Goal: Ask a question

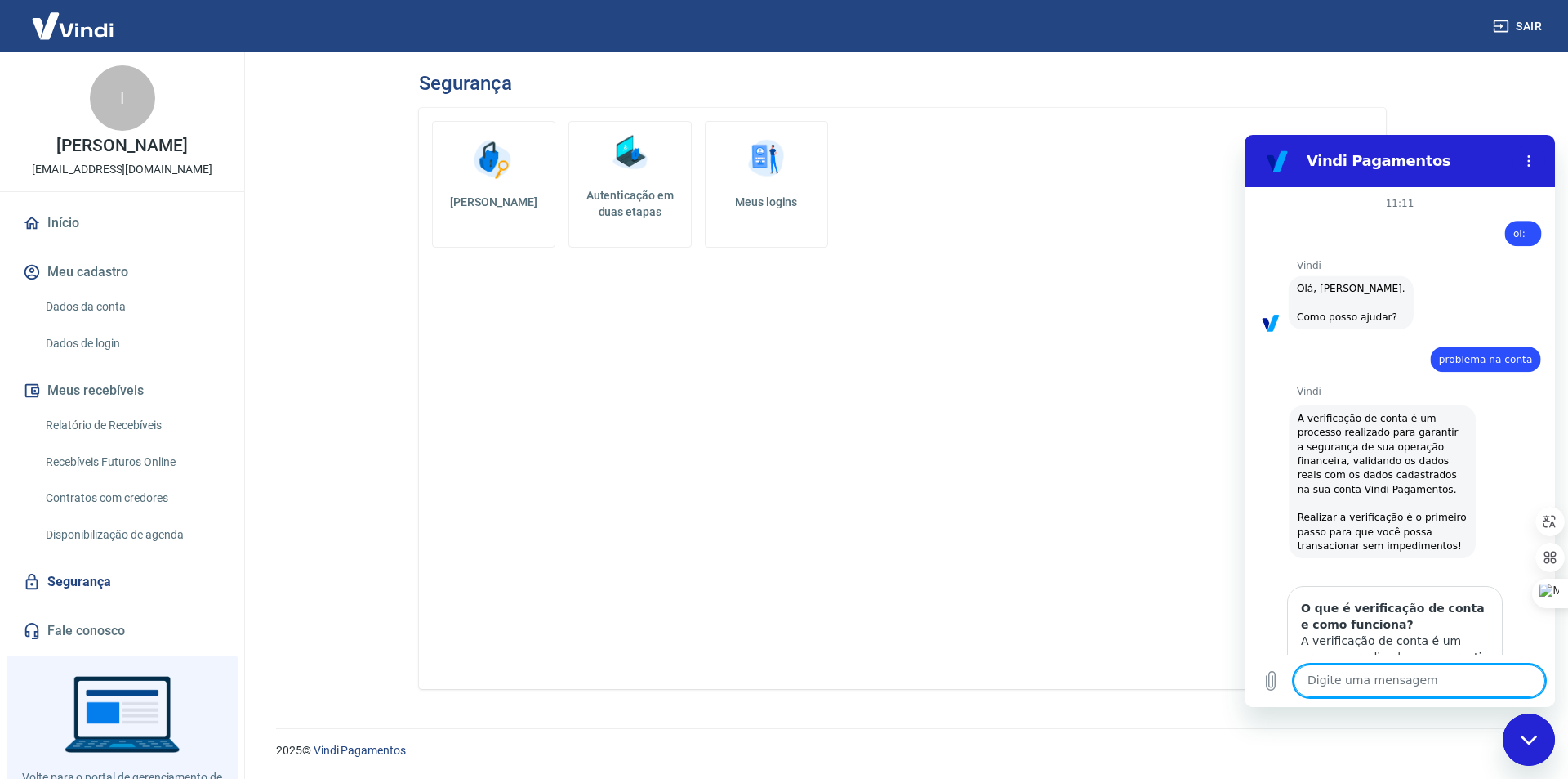
scroll to position [1269, 0]
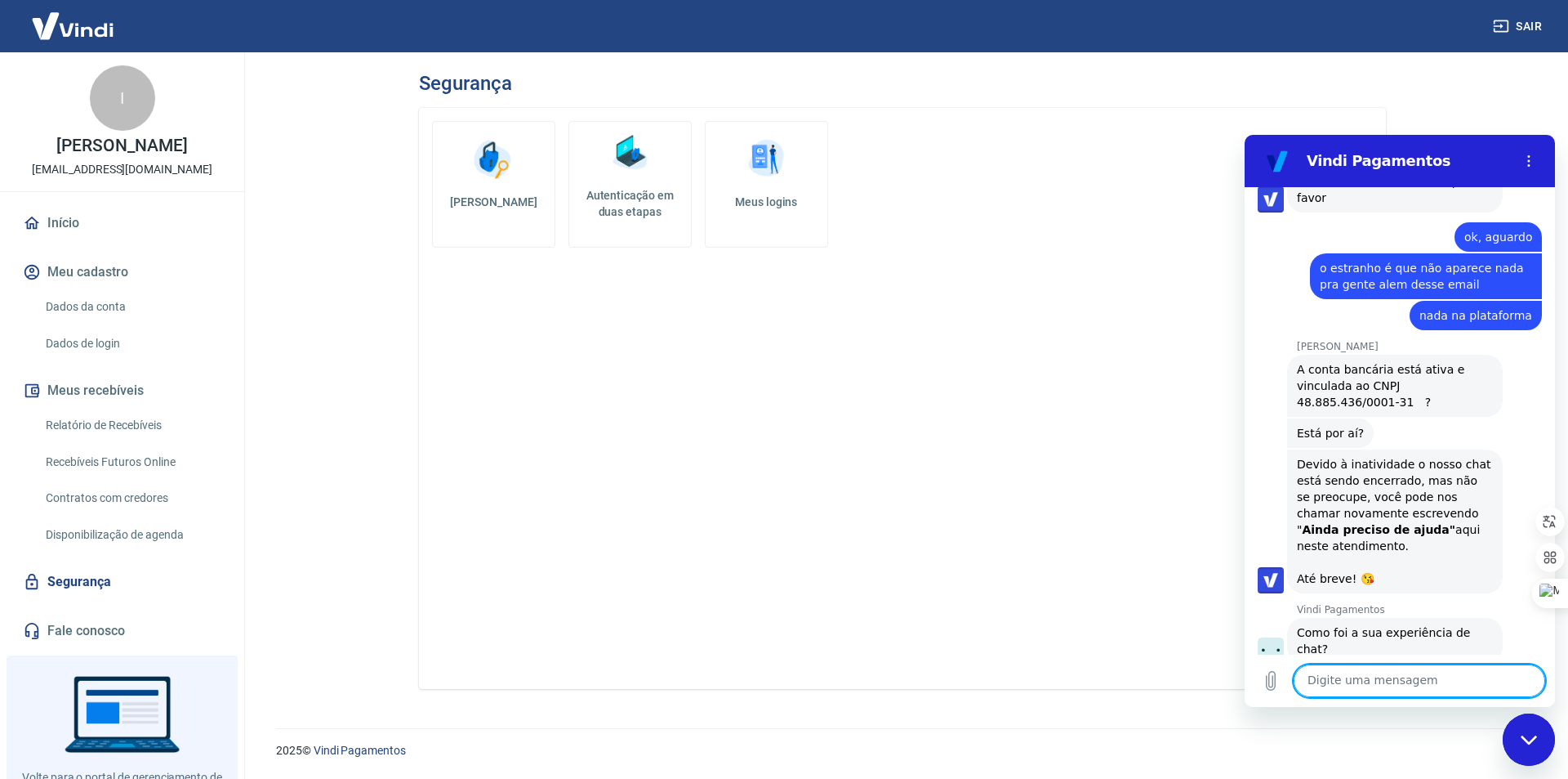
click at [1373, 696] on textarea at bounding box center [1419, 680] width 252 height 32
type textarea "p"
type textarea "oi"
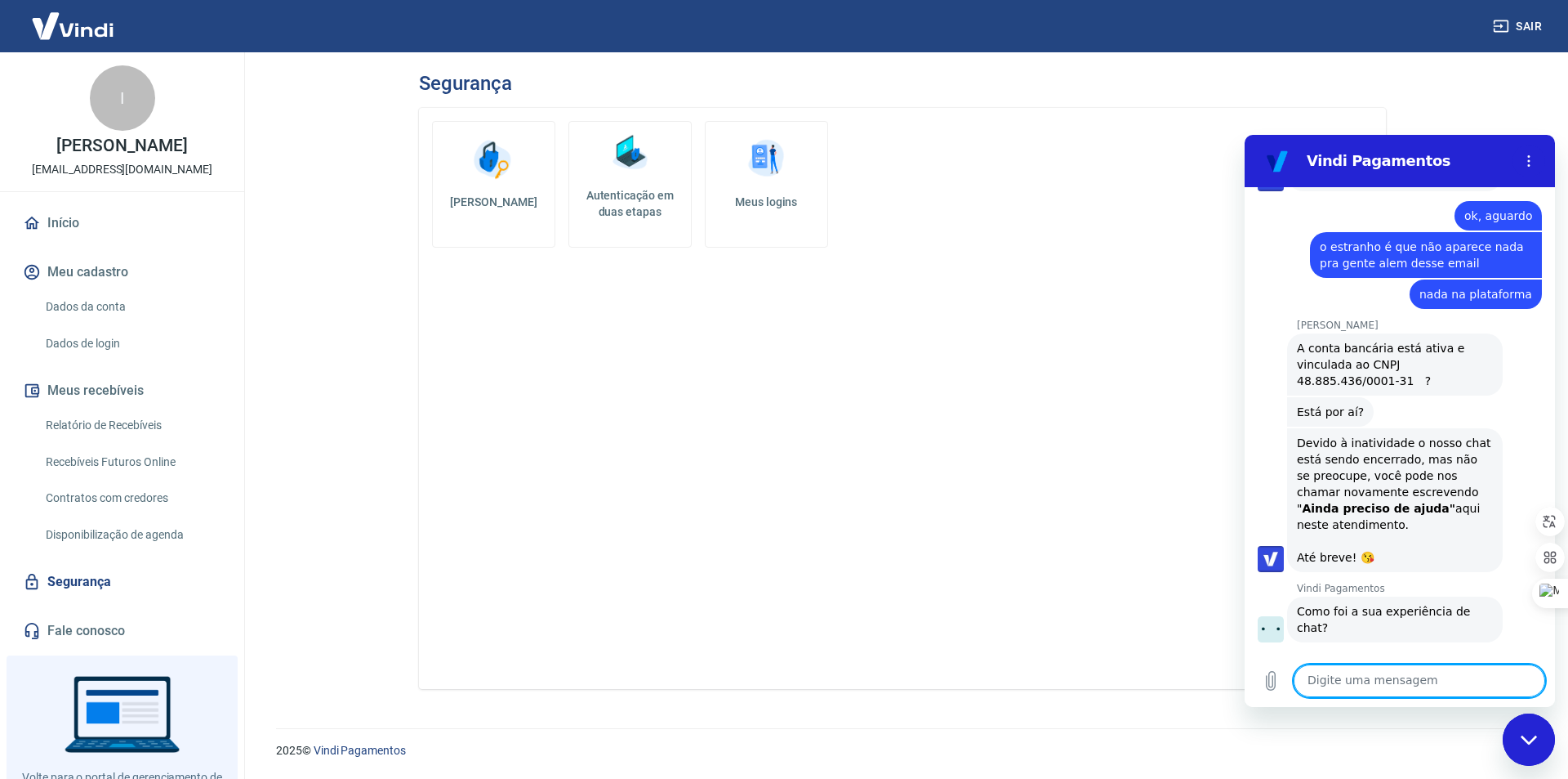
scroll to position [1293, 0]
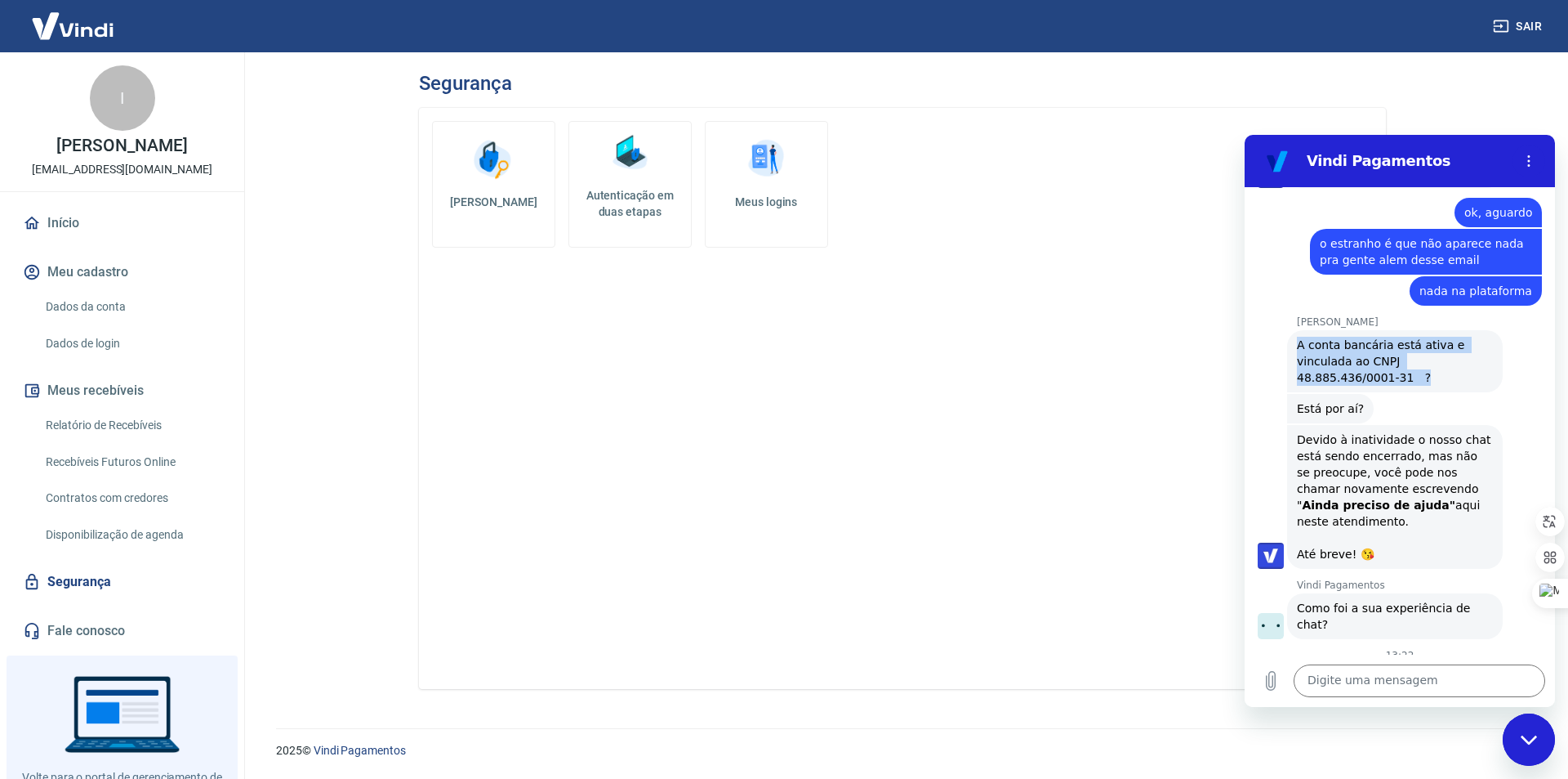
drag, startPoint x: 1332, startPoint y: 327, endPoint x: 1282, endPoint y: 291, distance: 61.6
click at [1282, 328] on div "[PERSON_NAME] diz: A conta bancária está ativa e vinculada ao CNPJ 48.885.436/0…" at bounding box center [1406, 360] width 297 height 64
copy span "A conta bancária está ativa e vinculada ao CNPJ 48.885.436/0001-31 ?"
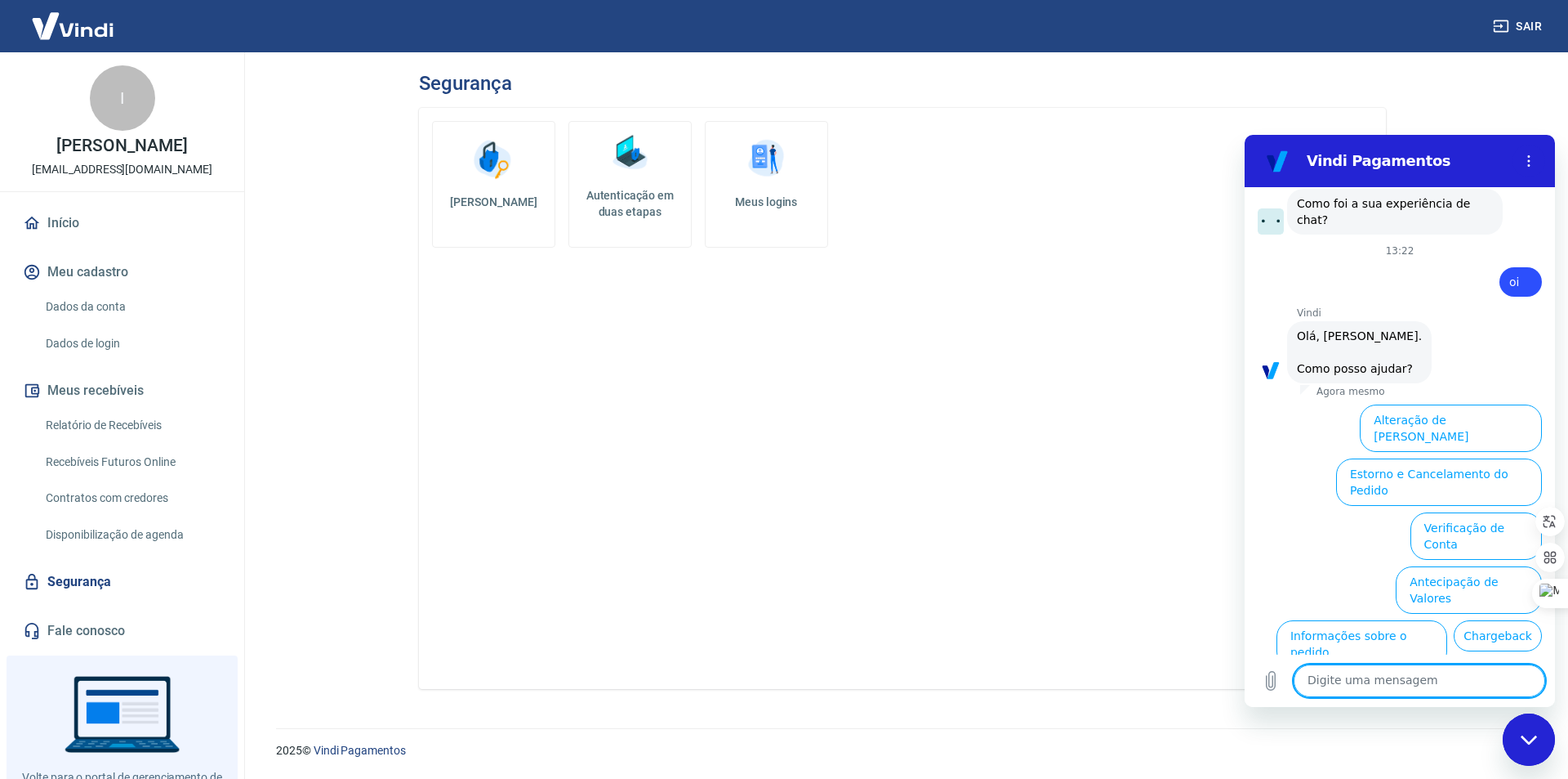
scroll to position [1718, 0]
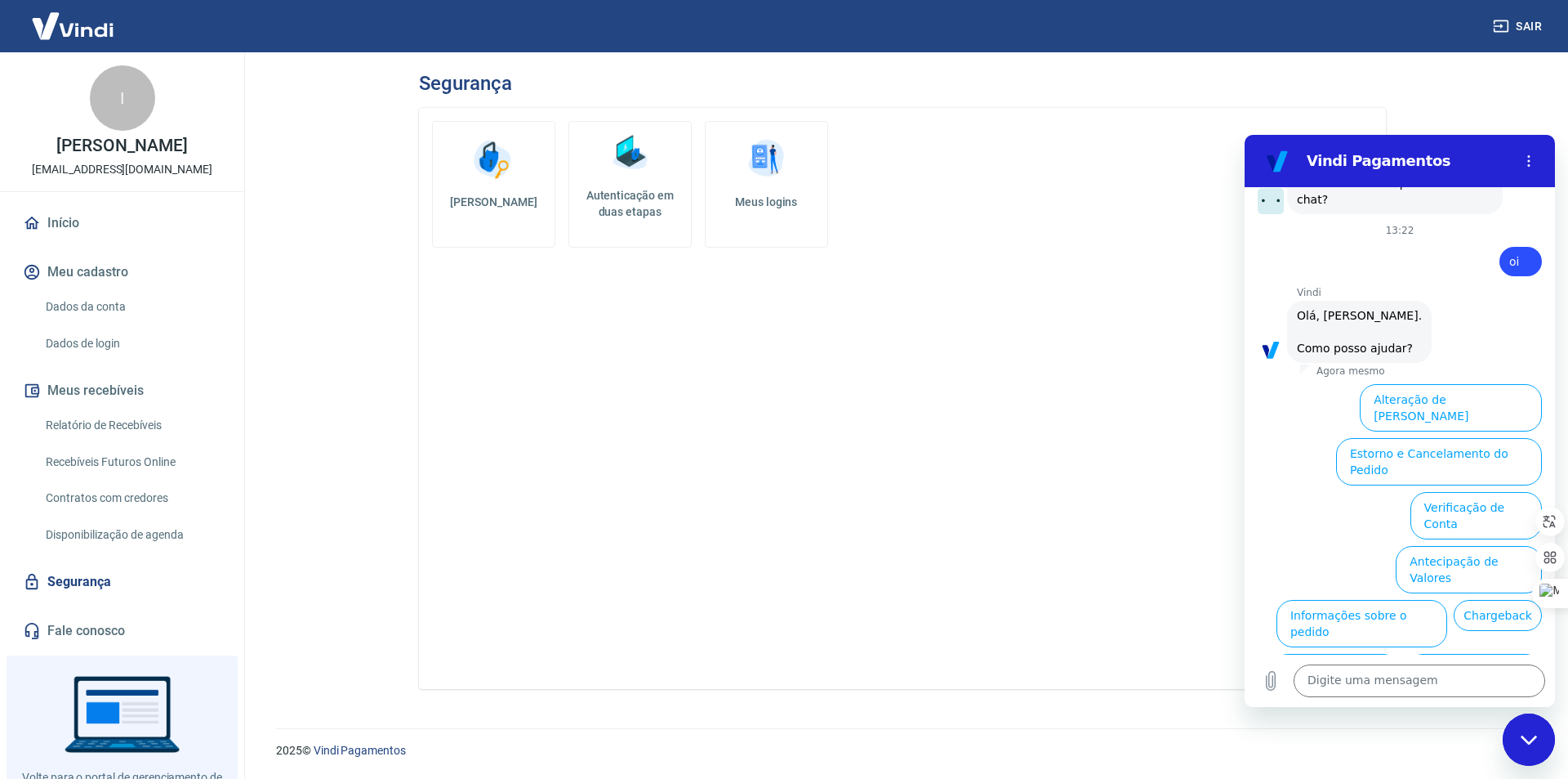
click at [1531, 661] on div "Digite uma mensagem x" at bounding box center [1400, 681] width 310 height 53
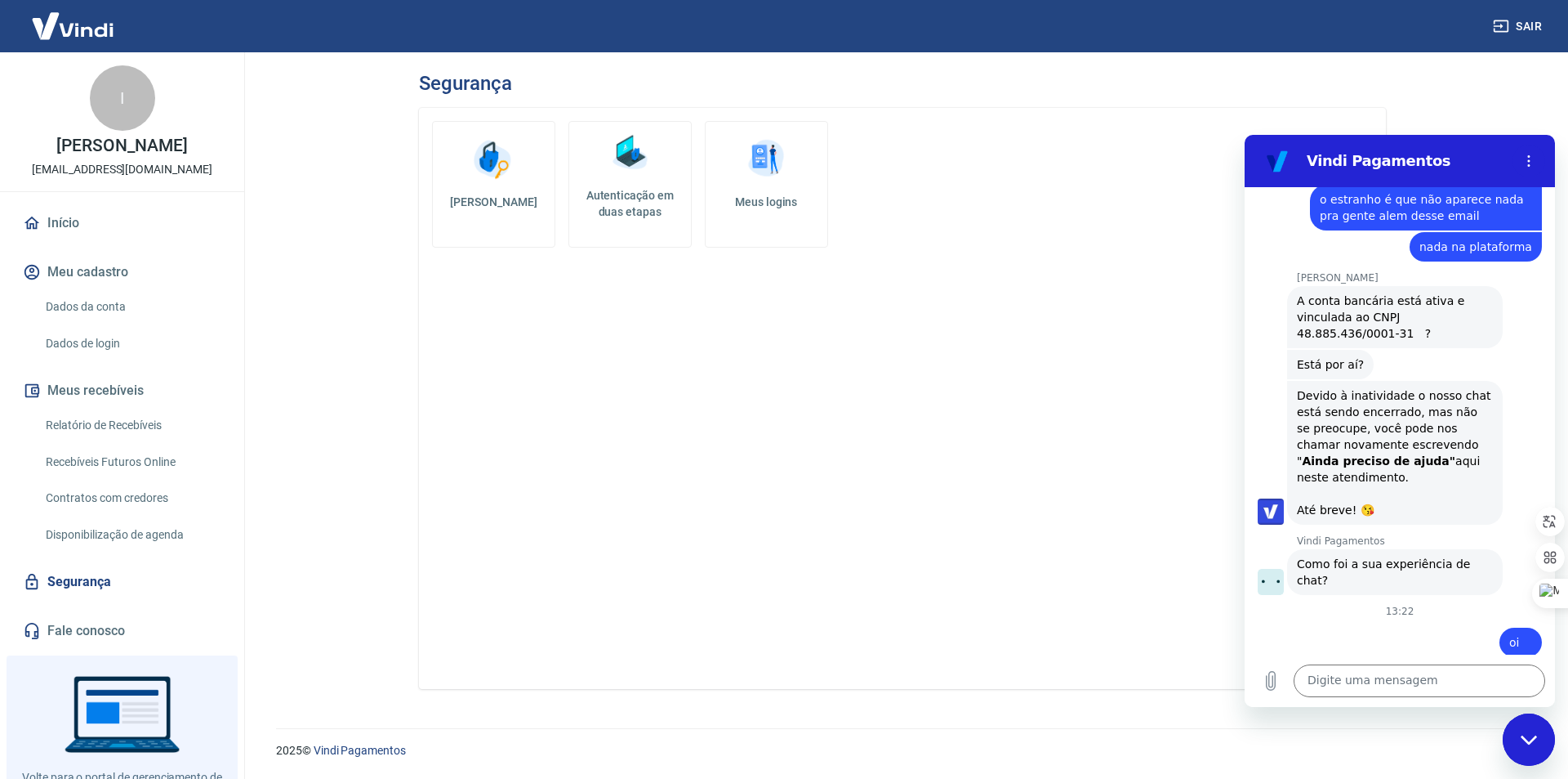
scroll to position [1310, 0]
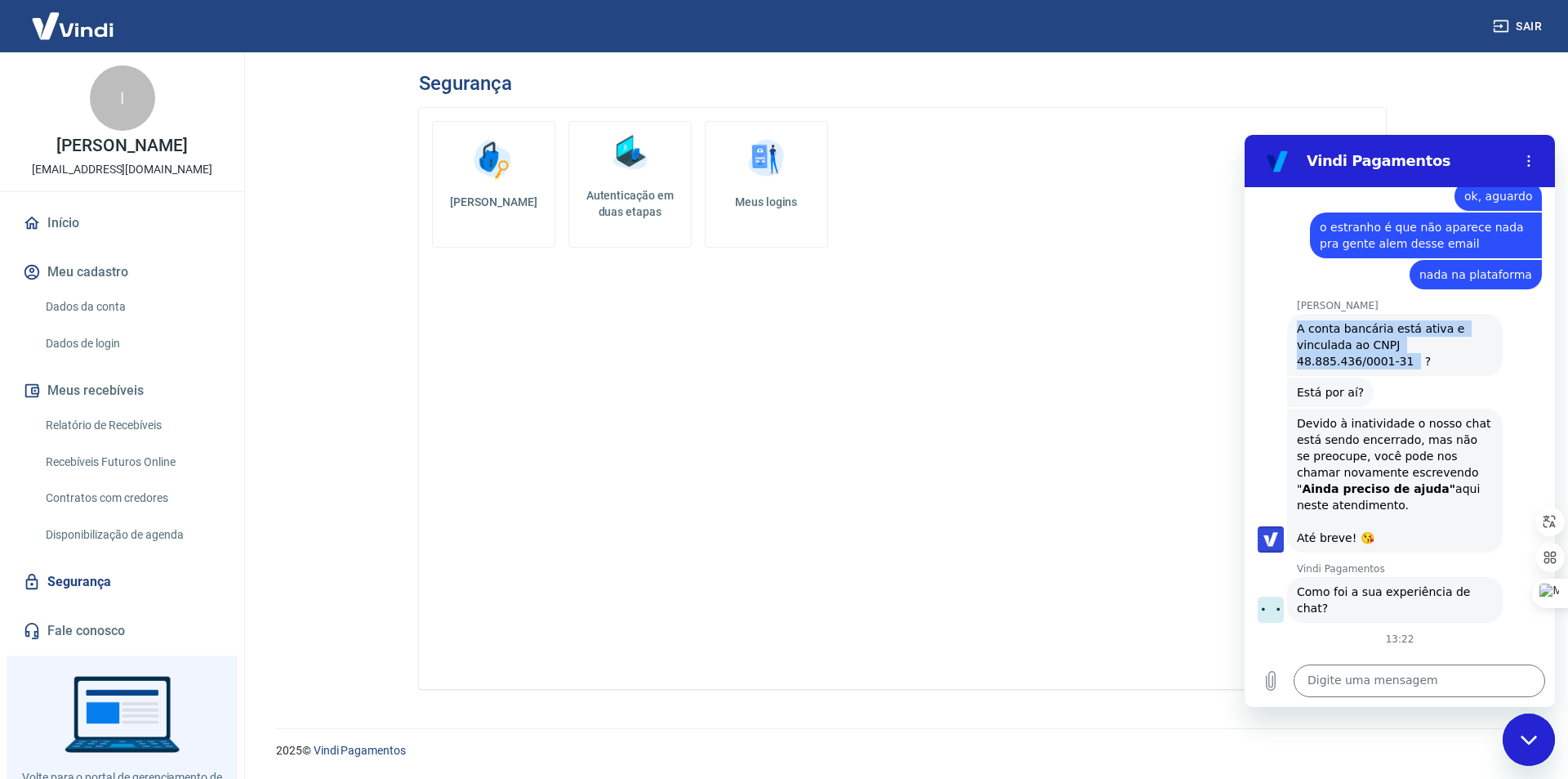
drag, startPoint x: 1316, startPoint y: 313, endPoint x: 1279, endPoint y: 272, distance: 55.2
click at [1279, 312] on div "[PERSON_NAME] diz: A conta bancária está ativa e vinculada ao CNPJ 48.885.436/0…" at bounding box center [1406, 344] width 297 height 64
click at [1337, 314] on div "[PERSON_NAME] diz: A conta bancária está ativa e vinculada ao CNPJ 48.885.436/0…" at bounding box center [1395, 345] width 216 height 62
drag, startPoint x: 1334, startPoint y: 304, endPoint x: 1373, endPoint y: 308, distance: 39.2
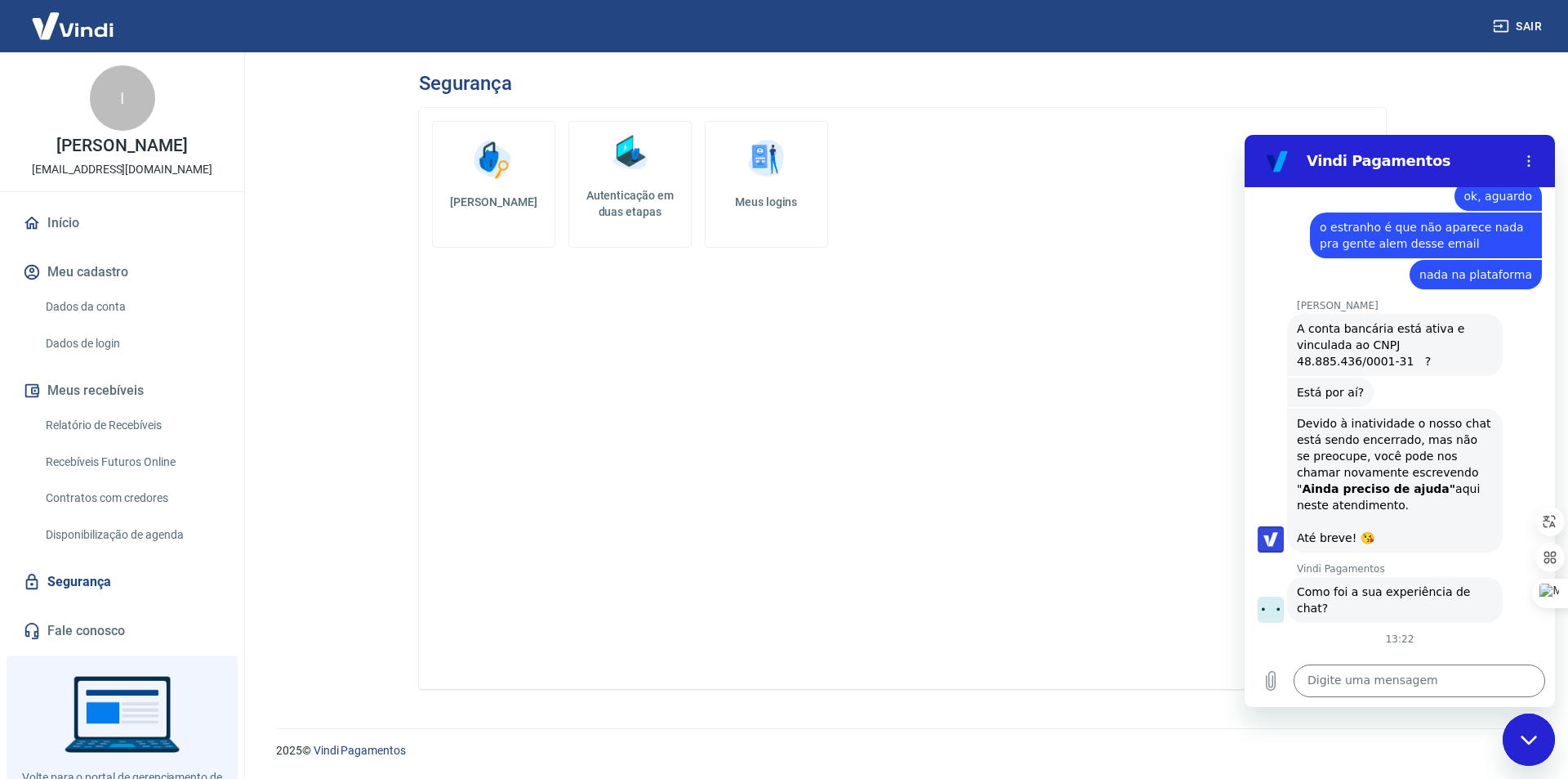
click at [1373, 314] on div "[PERSON_NAME] diz: A conta bancária está ativa e vinculada ao CNPJ 48.885.436/0…" at bounding box center [1395, 345] width 216 height 62
drag, startPoint x: 1322, startPoint y: 311, endPoint x: 1270, endPoint y: 259, distance: 73.5
click at [1270, 299] on div "[PERSON_NAME] diz: A conta bancária está ativa e vinculada ao CNPJ 48.885.436/0…" at bounding box center [1406, 338] width 297 height 77
copy span "A conta bancária está ativa e vinculada ao CNPJ 48.885.436/0001-31 ?"
click at [513, 525] on div "Alterar senha Autenticação em duas etapas Meus logins" at bounding box center [902, 398] width 967 height 581
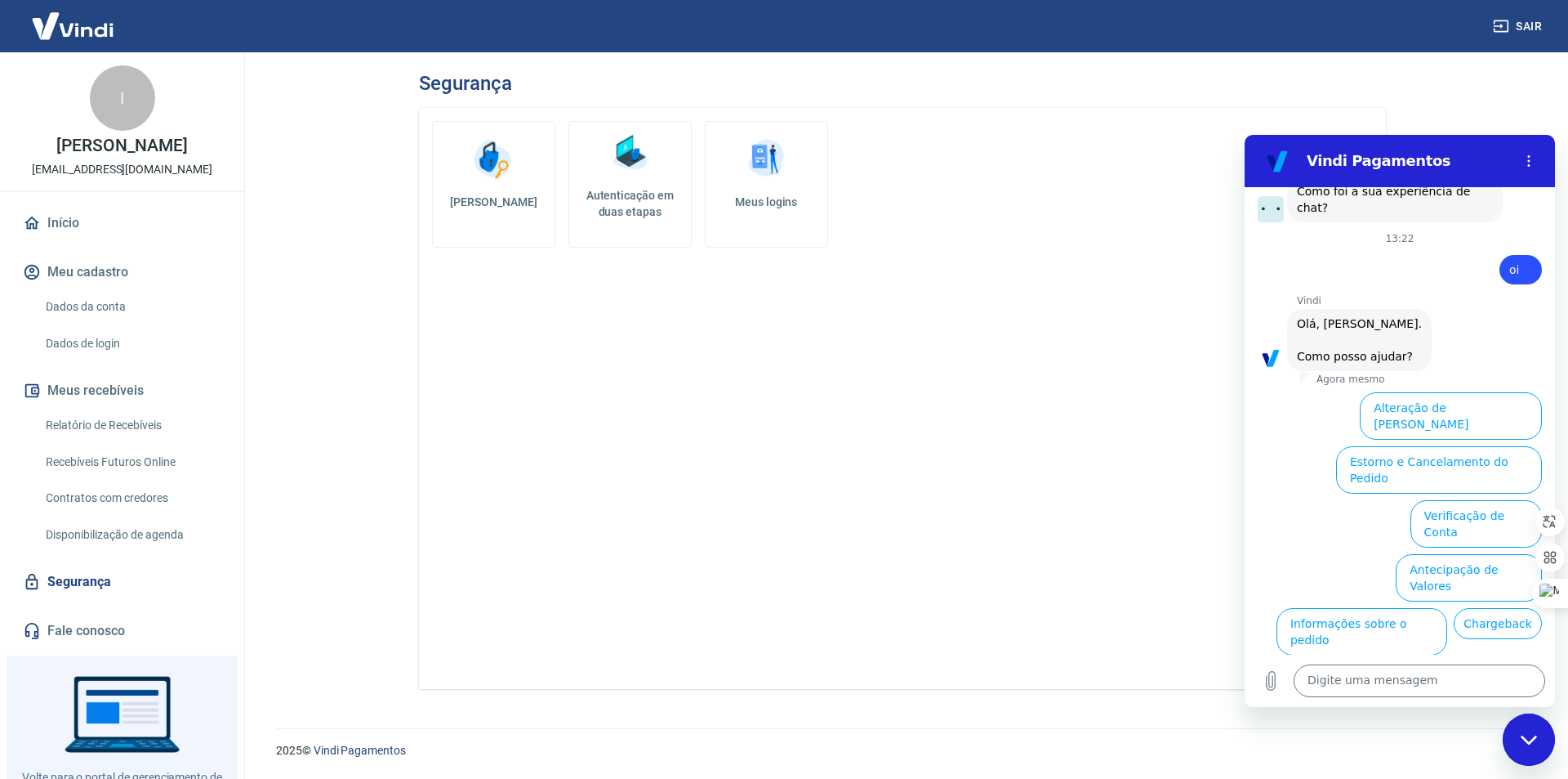
scroll to position [1718, 0]
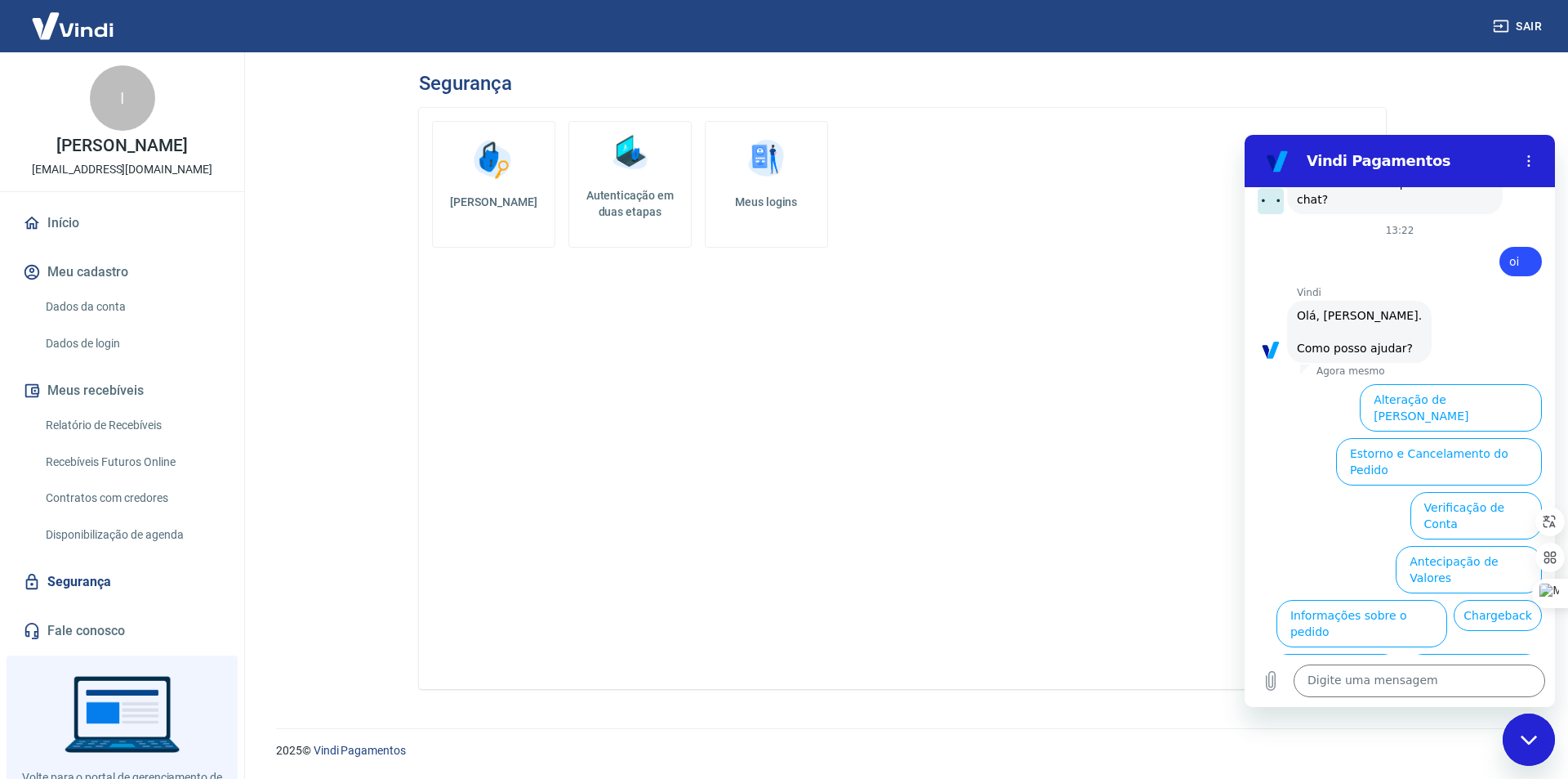
click at [1393, 657] on div "Digite uma mensagem x" at bounding box center [1400, 681] width 310 height 53
click at [1395, 680] on textarea at bounding box center [1419, 680] width 252 height 32
type textarea "d"
type textarea "falar com especialista"
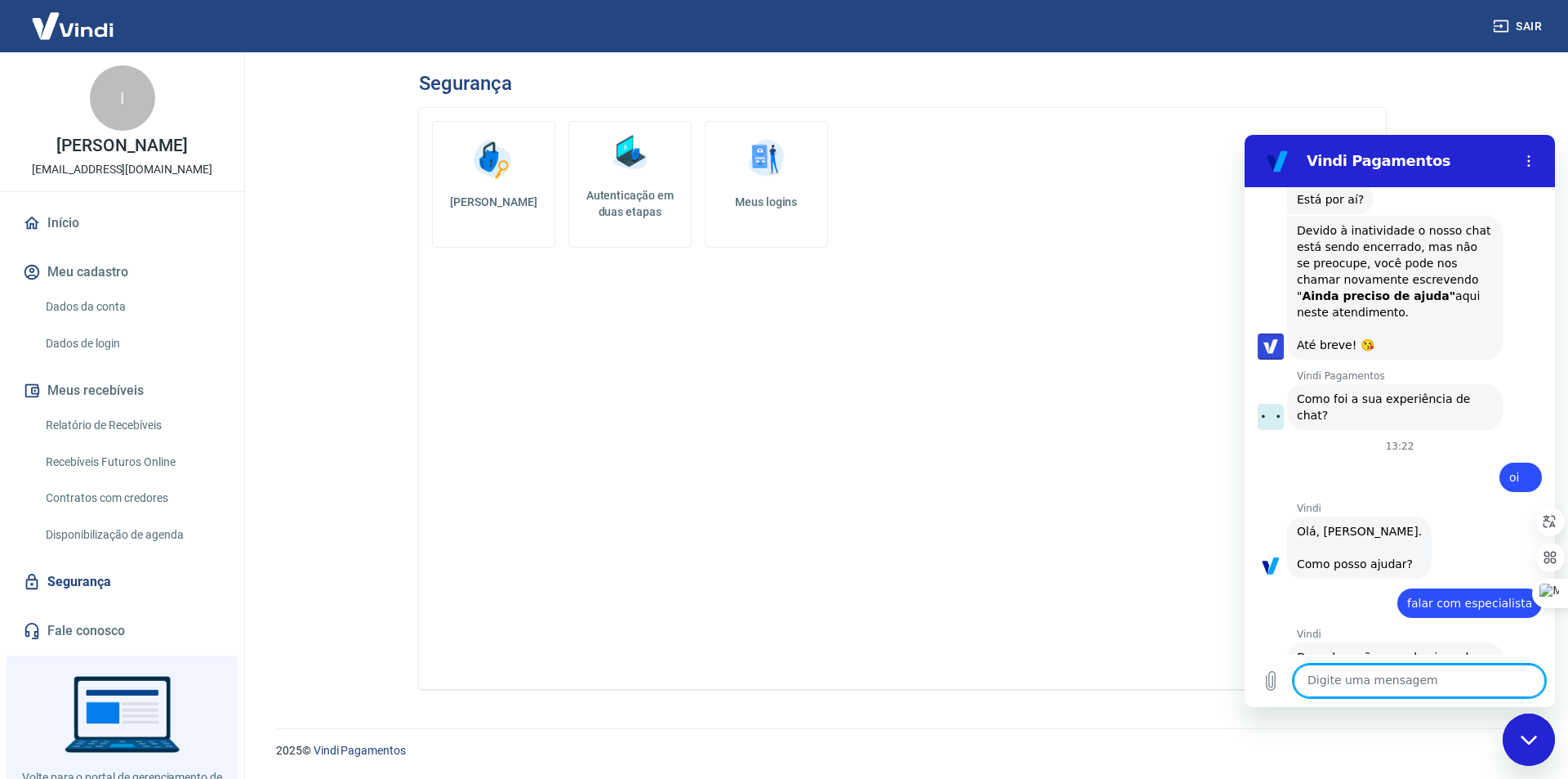
scroll to position [1505, 0]
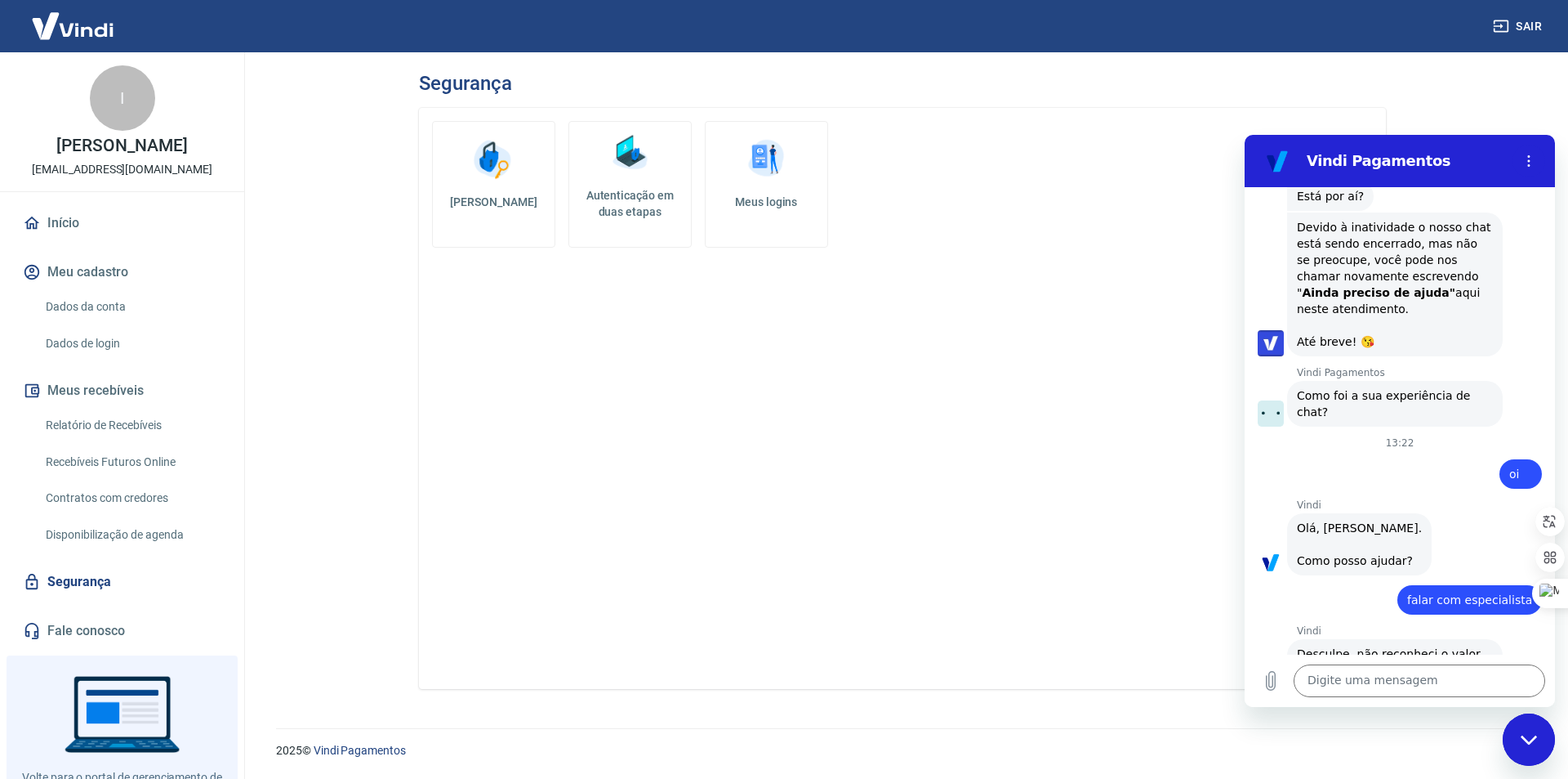
drag, startPoint x: 583, startPoint y: 471, endPoint x: 593, endPoint y: 468, distance: 10.4
click at [583, 471] on div "Alterar senha Autenticação em duas etapas Meus logins" at bounding box center [902, 398] width 967 height 581
drag, startPoint x: 1525, startPoint y: 528, endPoint x: 1456, endPoint y: 674, distance: 161.5
click at [1456, 674] on textarea at bounding box center [1419, 680] width 252 height 32
click at [1452, 675] on textarea at bounding box center [1419, 680] width 252 height 32
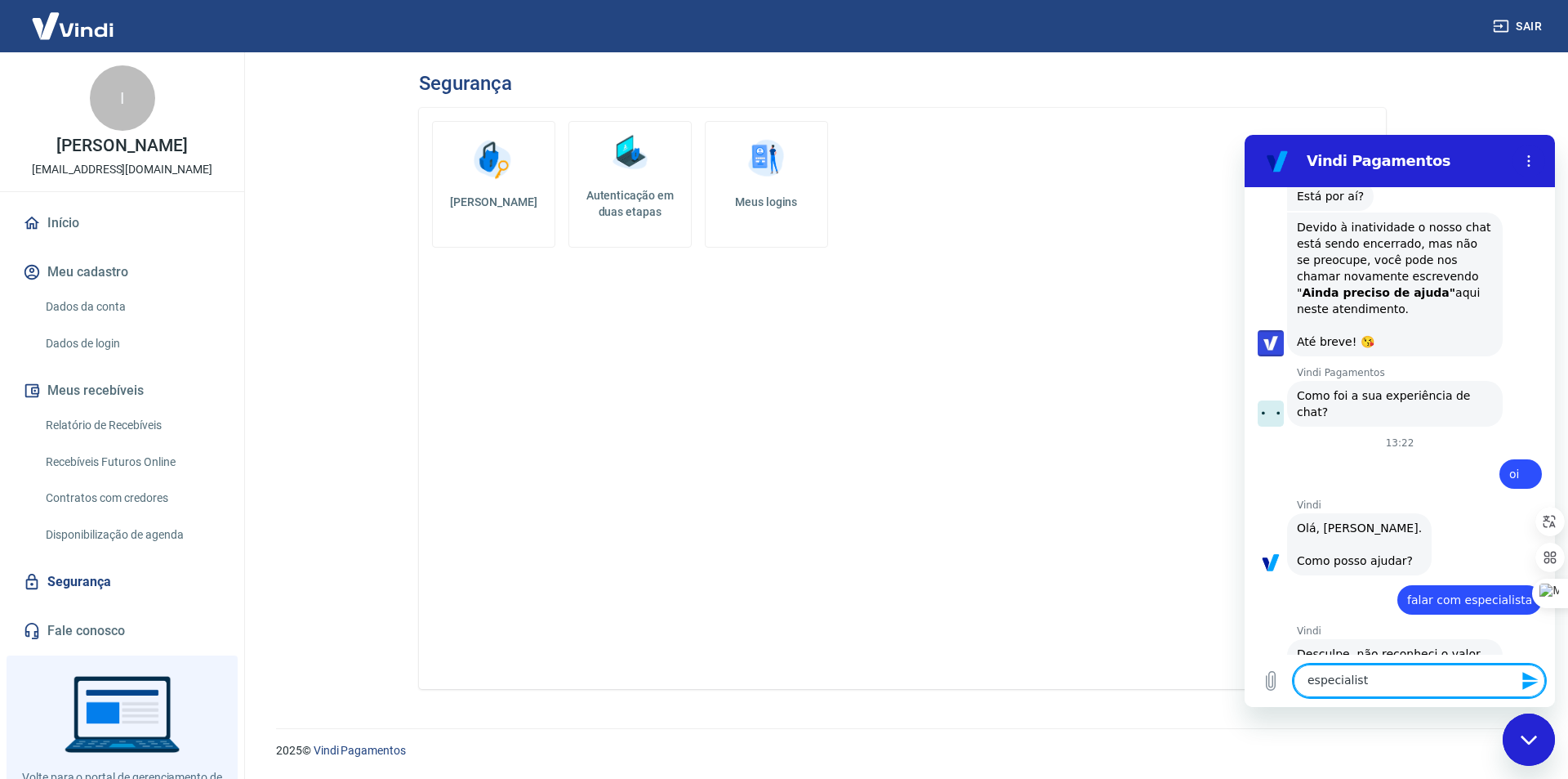
type textarea "especialista"
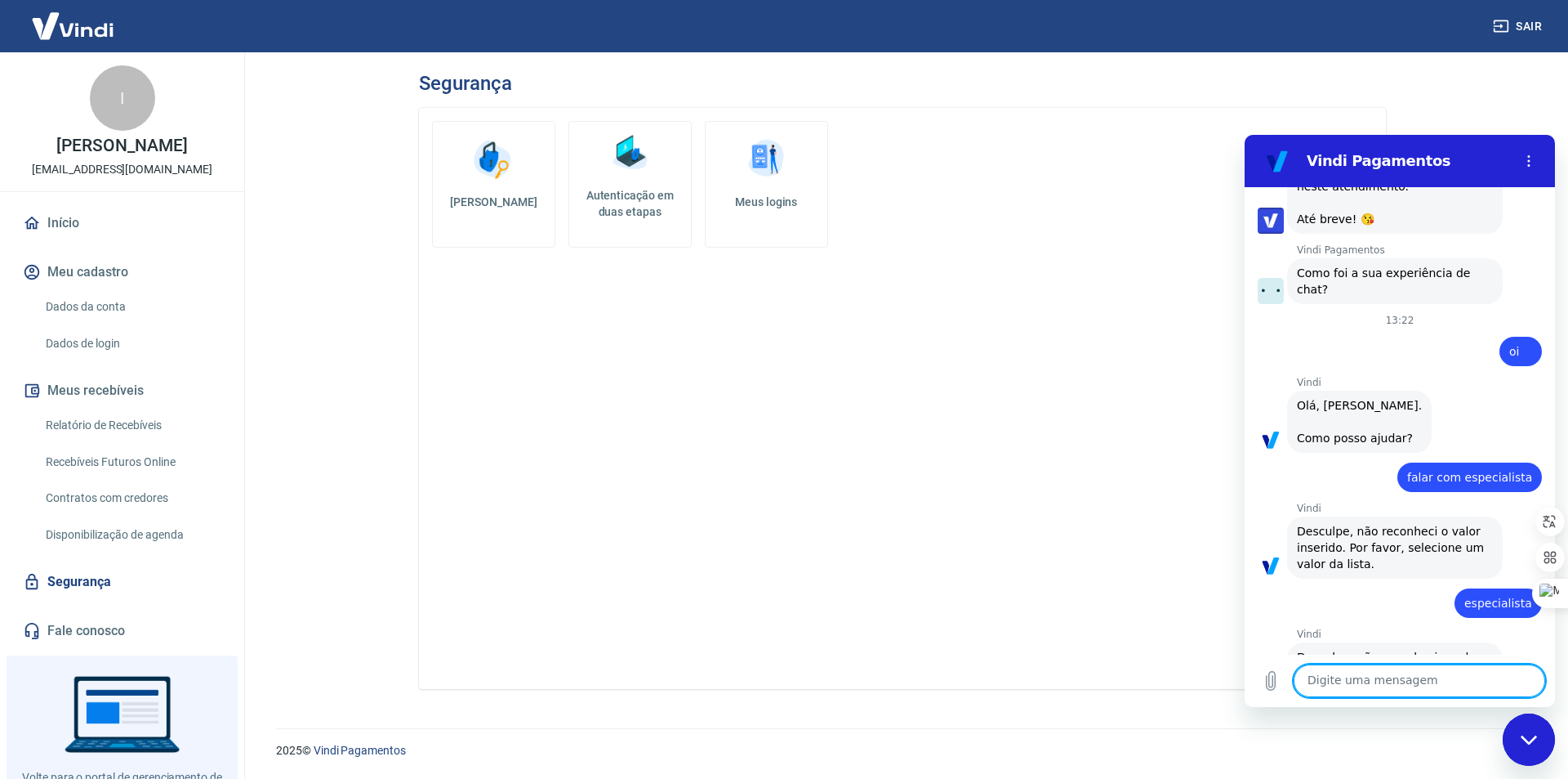
scroll to position [1632, 0]
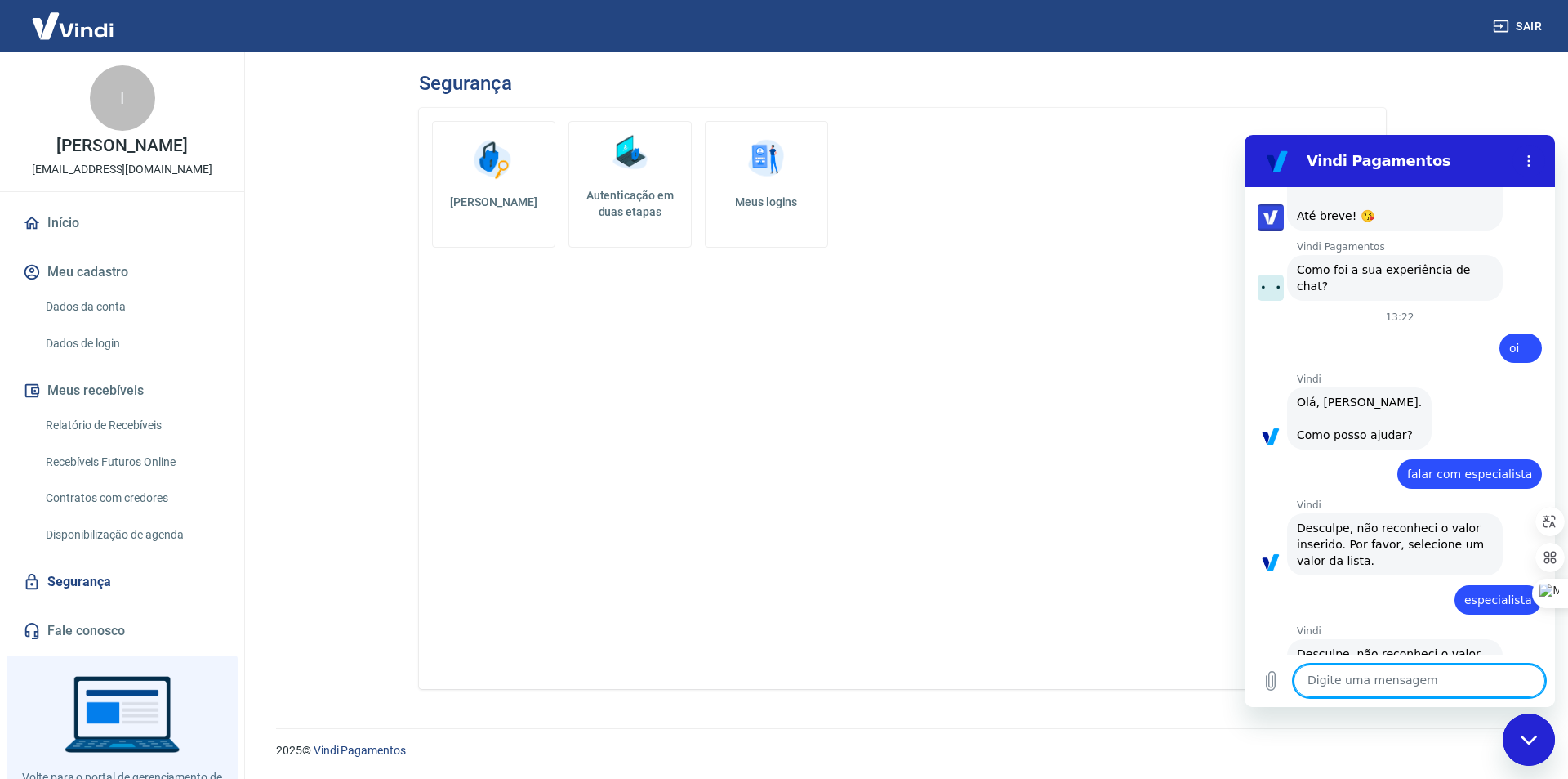
type textarea "1"
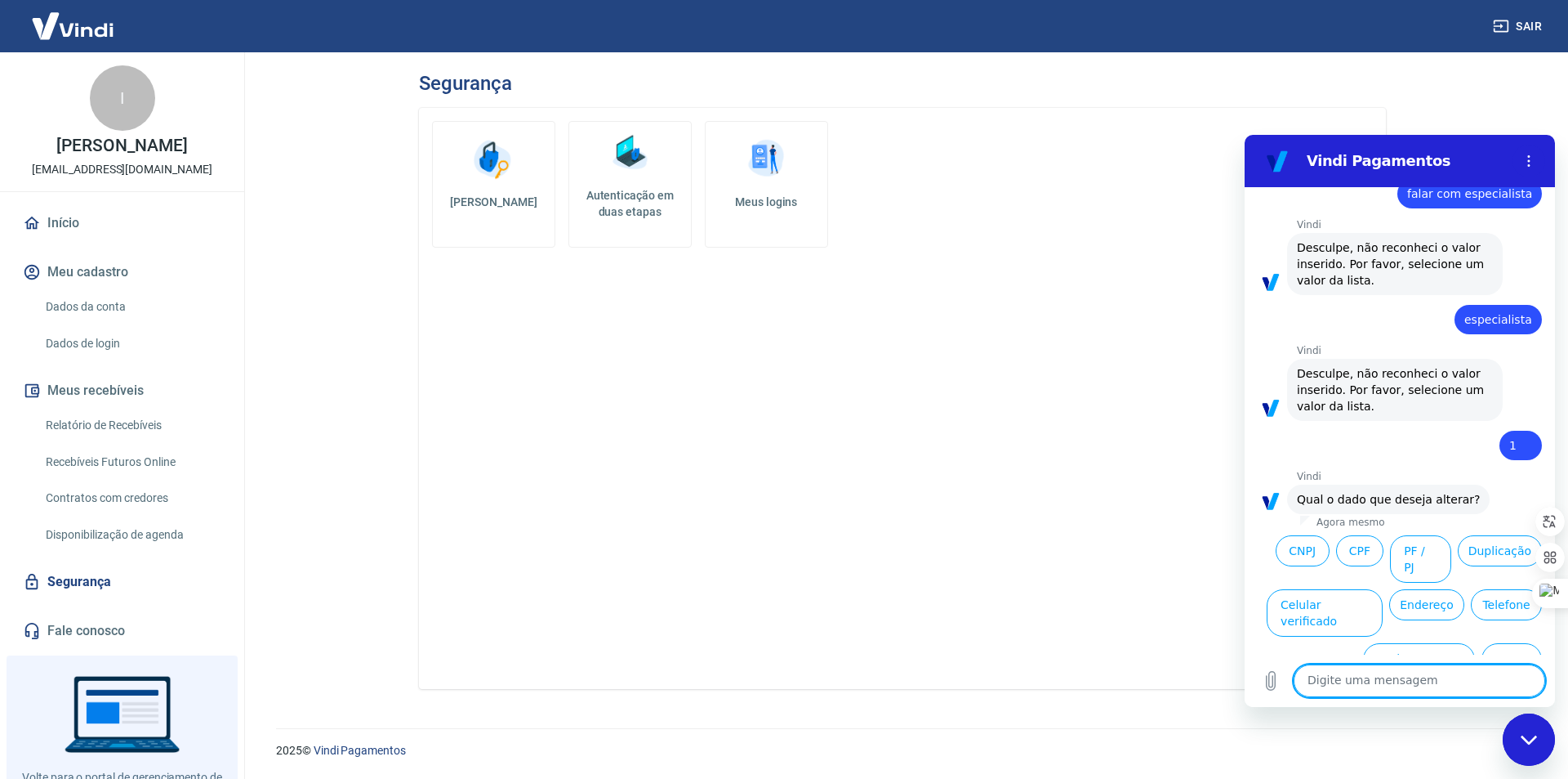
scroll to position [1912, 0]
type textarea "falar com especialista"
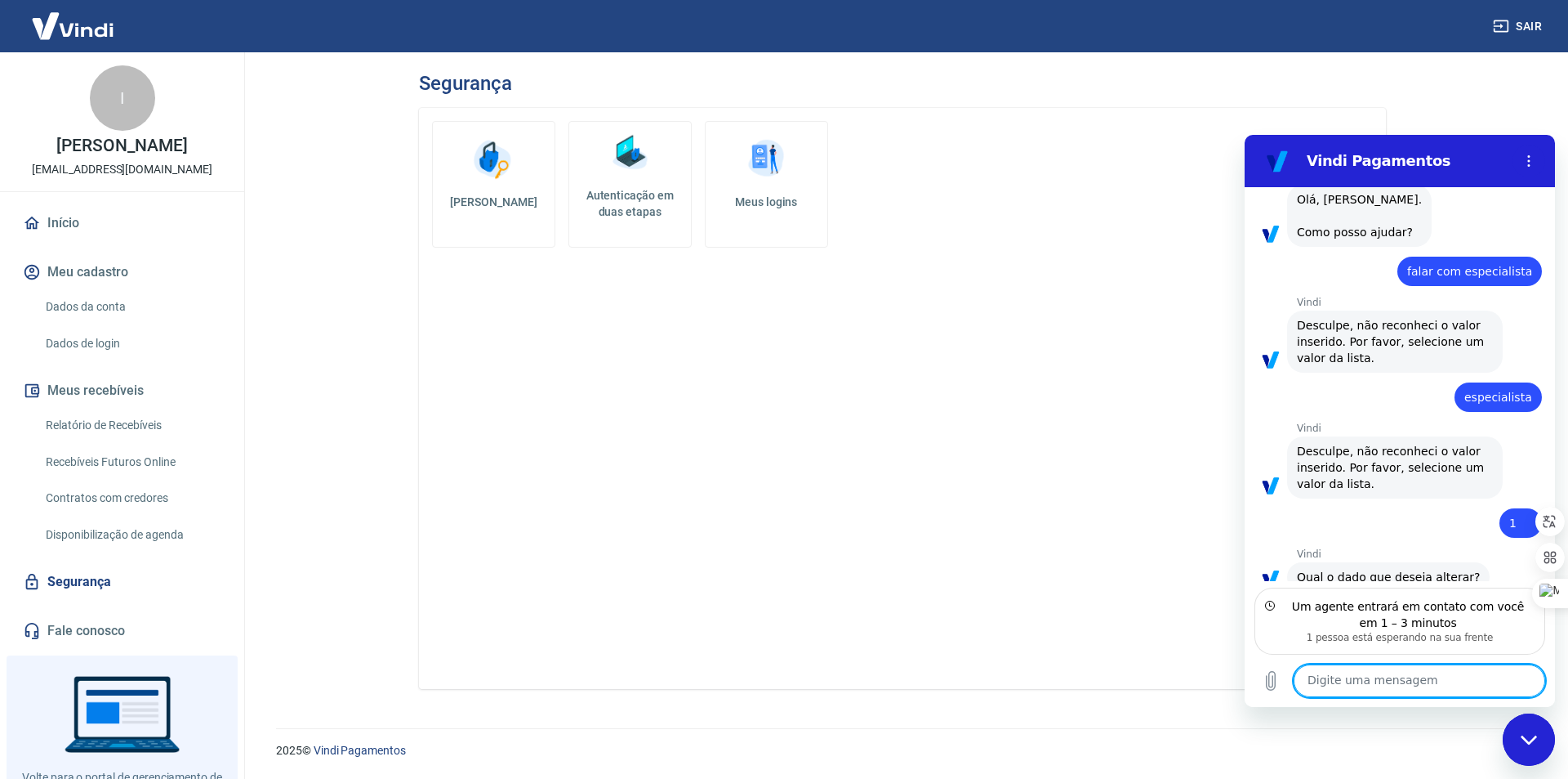
scroll to position [1908, 0]
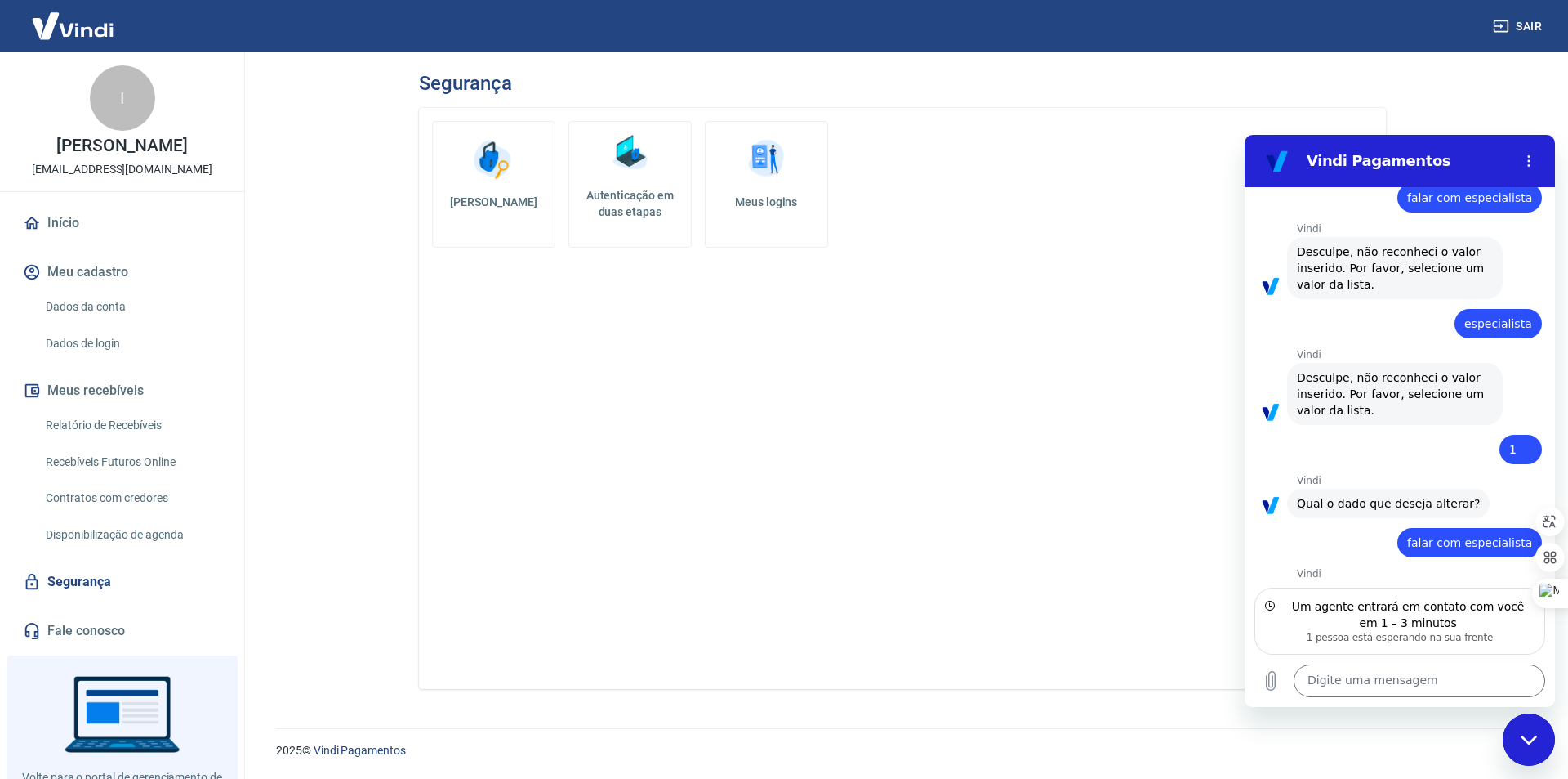
click at [573, 507] on div "Alterar senha Autenticação em duas etapas Meus logins" at bounding box center [902, 398] width 967 height 581
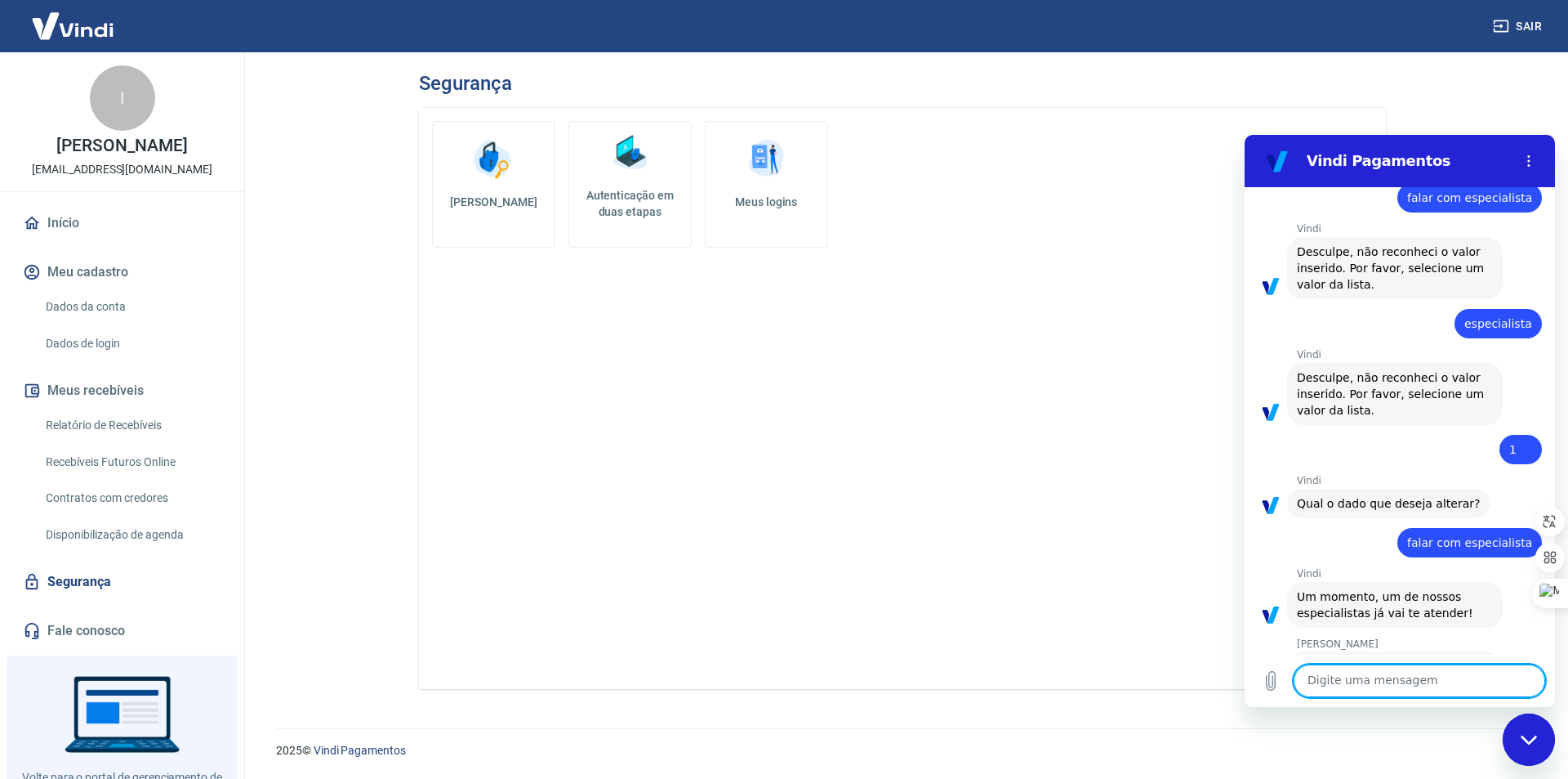
scroll to position [2130, 0]
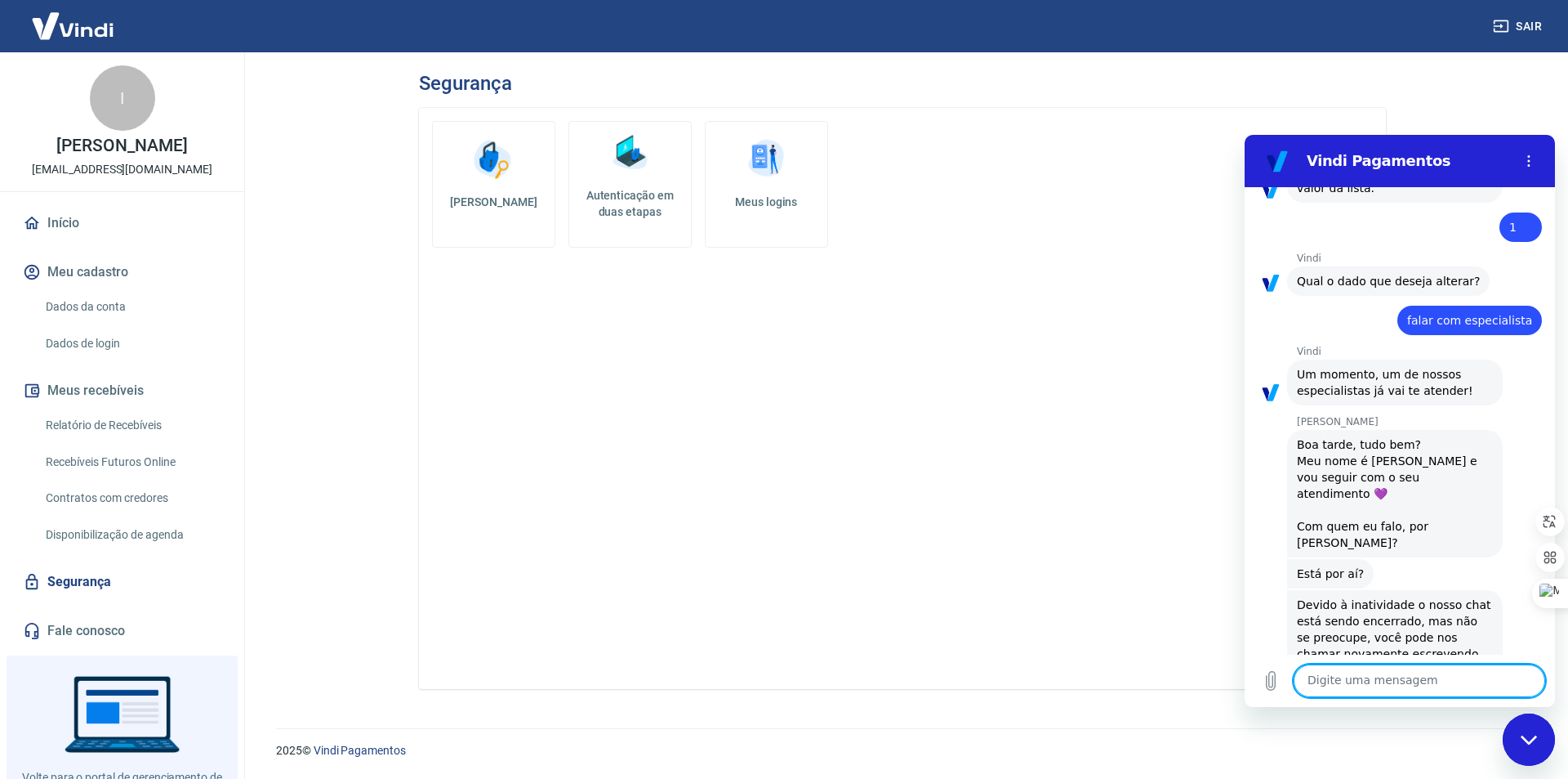
click at [1365, 677] on textarea at bounding box center [1419, 680] width 252 height 32
click at [1365, 668] on textarea at bounding box center [1419, 680] width 252 height 32
click at [1365, 678] on textarea at bounding box center [1419, 680] width 252 height 32
type textarea "A"
type textarea "AINDA PRECISO DE AJUDA"
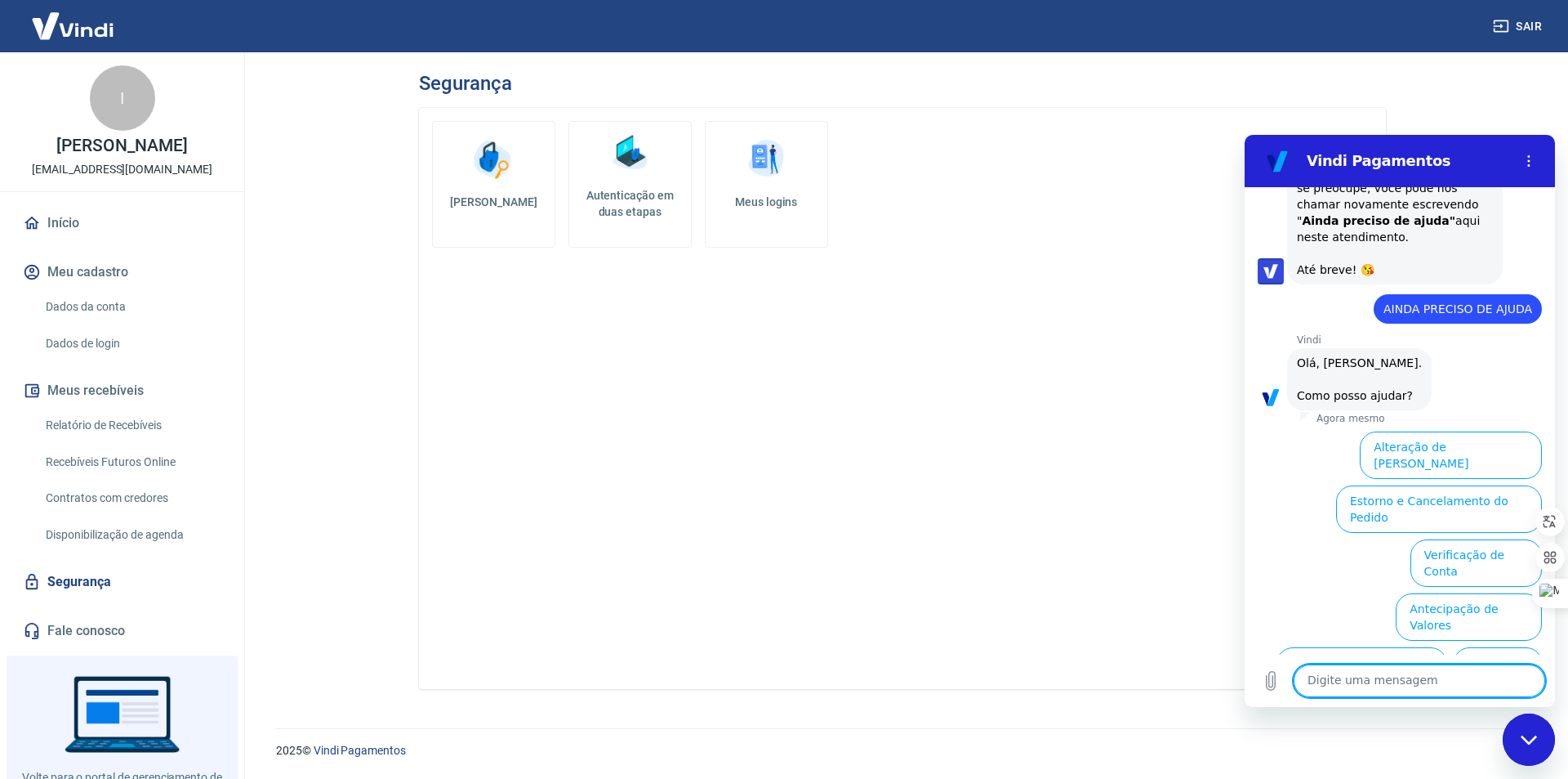
scroll to position [2594, 0]
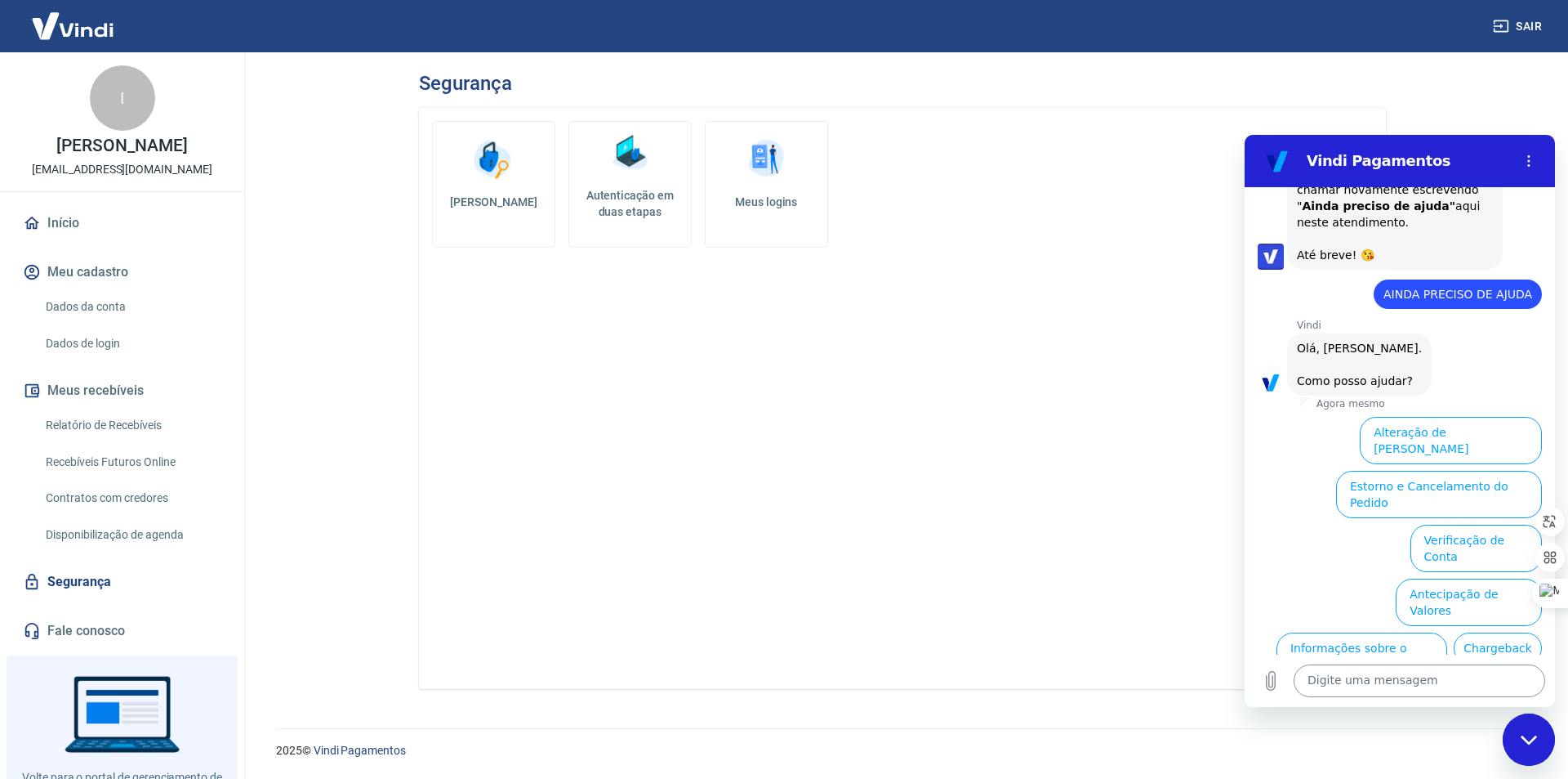
click at [1440, 681] on textarea at bounding box center [1419, 680] width 252 height 32
type textarea "FALAR COM ESPECIALISTA"
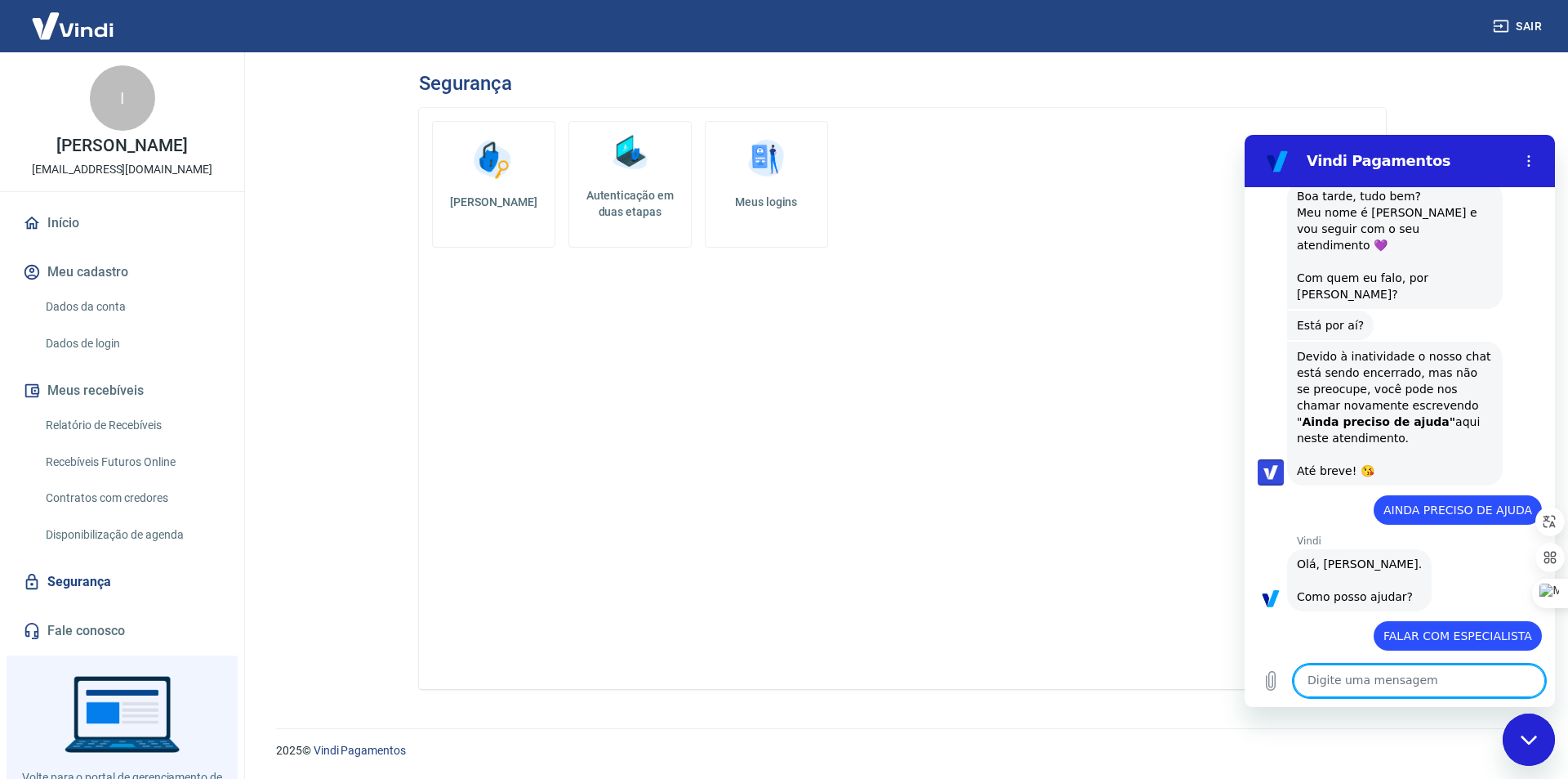
scroll to position [2382, 0]
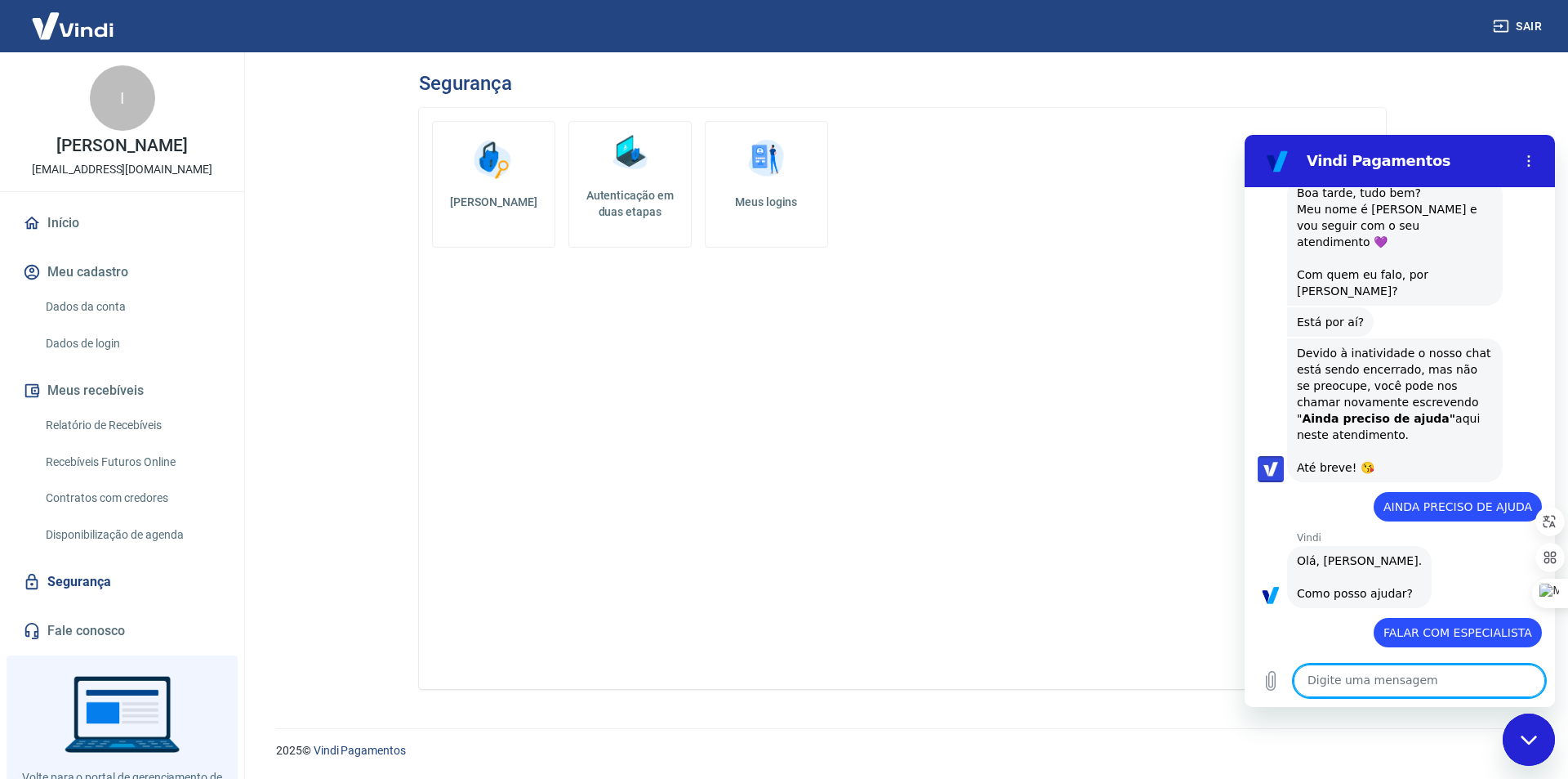
click at [1306, 695] on textarea at bounding box center [1419, 680] width 252 height 32
type textarea "especialista"
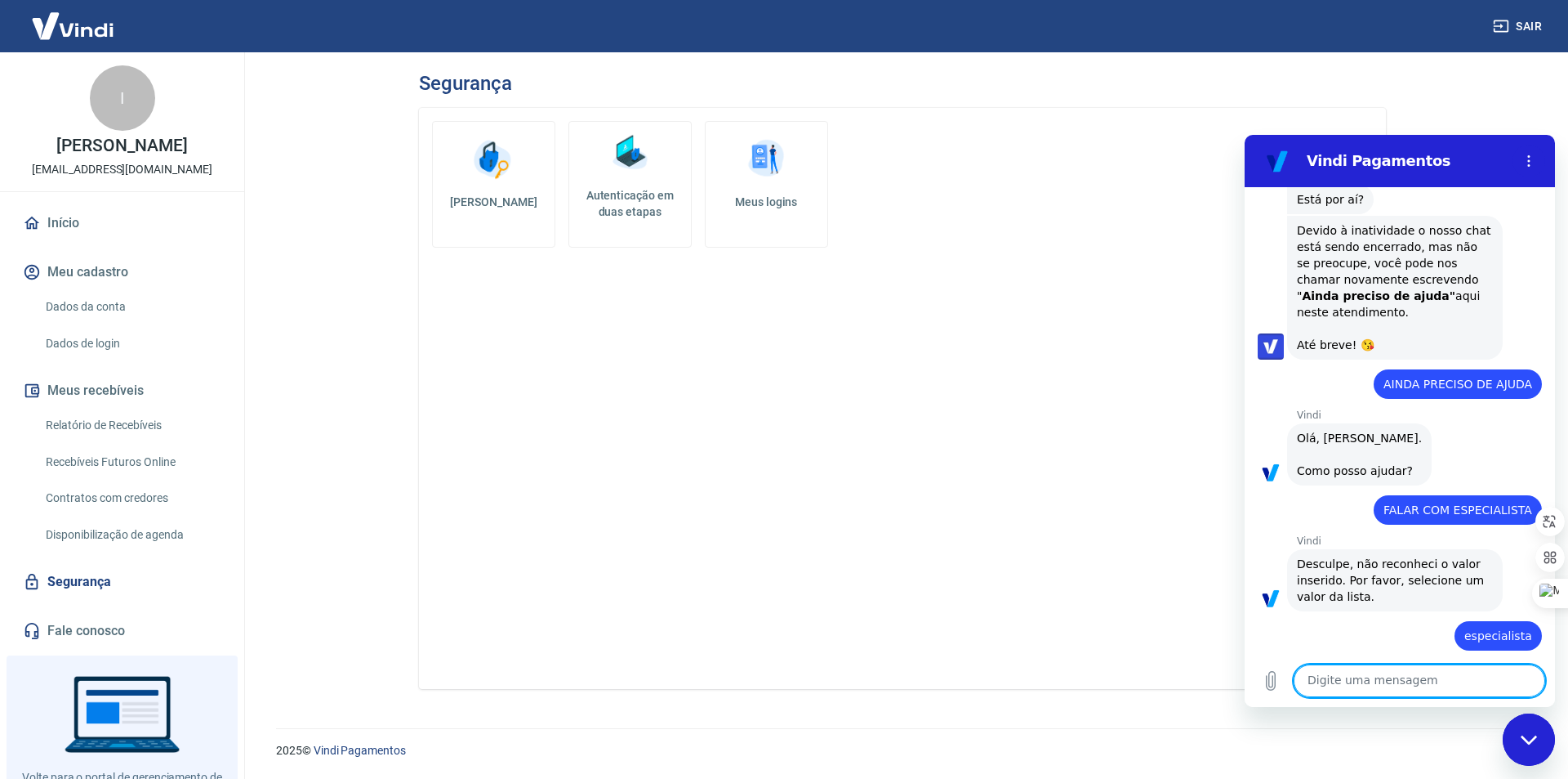
scroll to position [2507, 0]
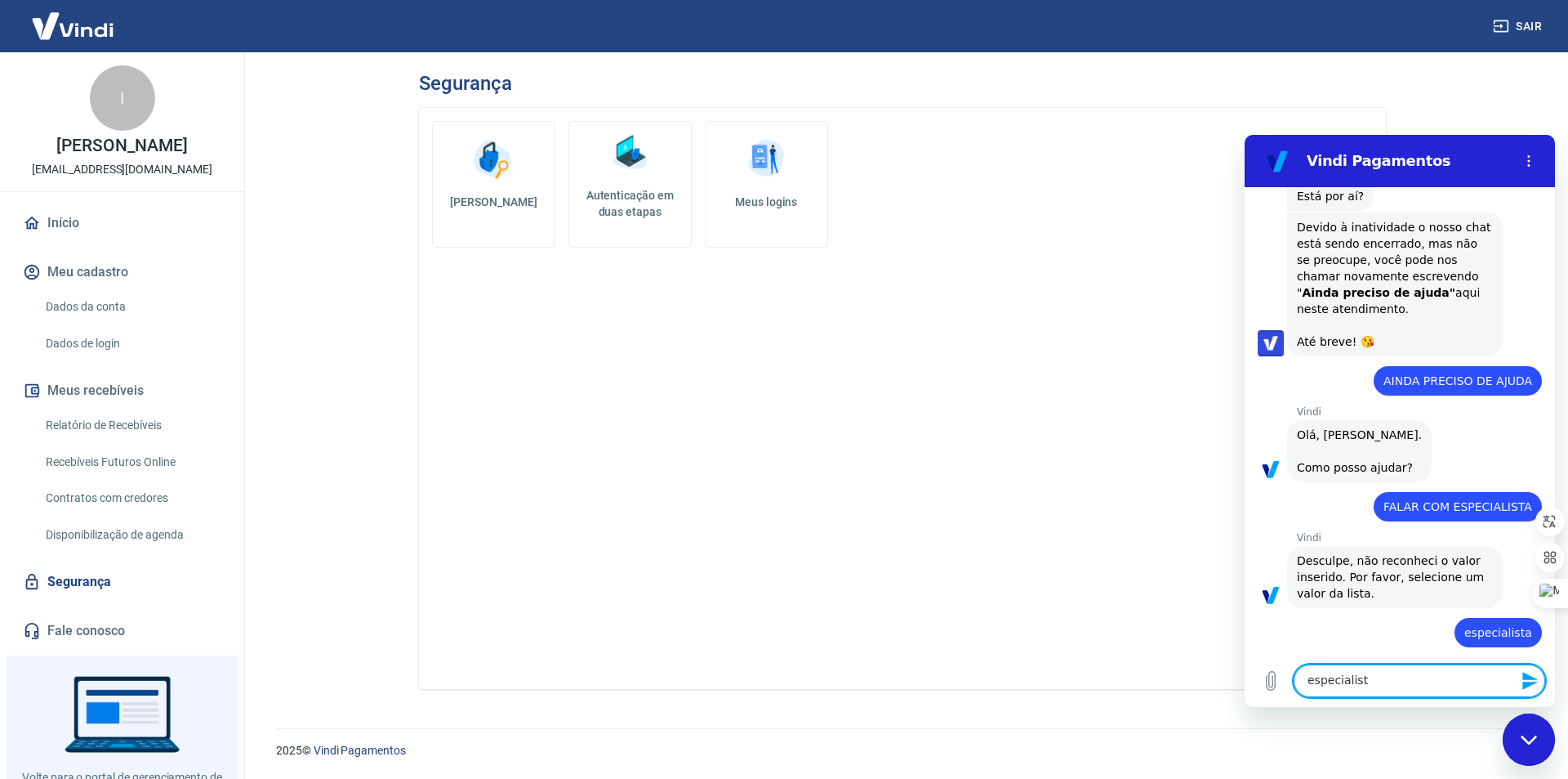
type textarea "especialista"
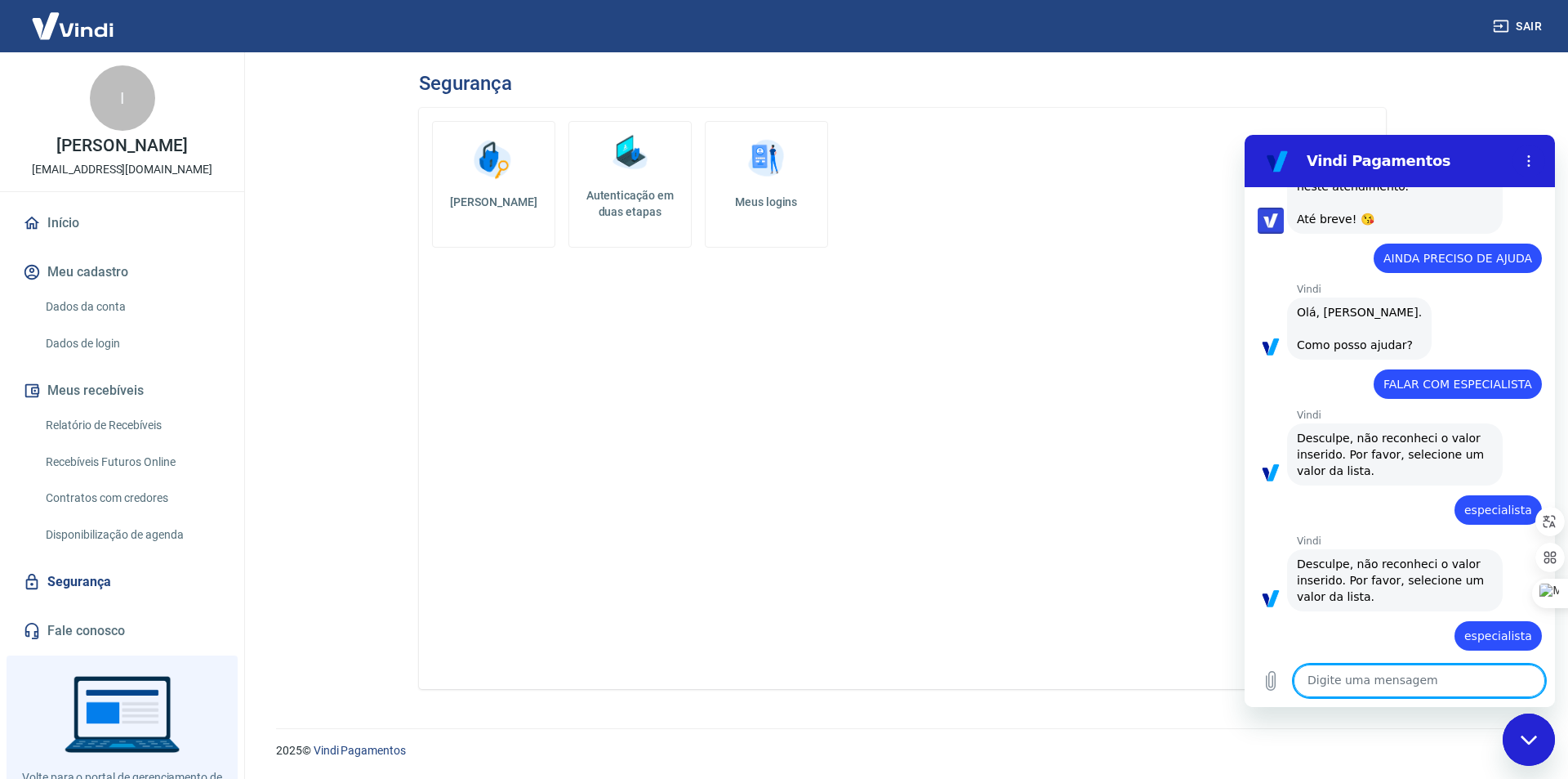
scroll to position [2634, 0]
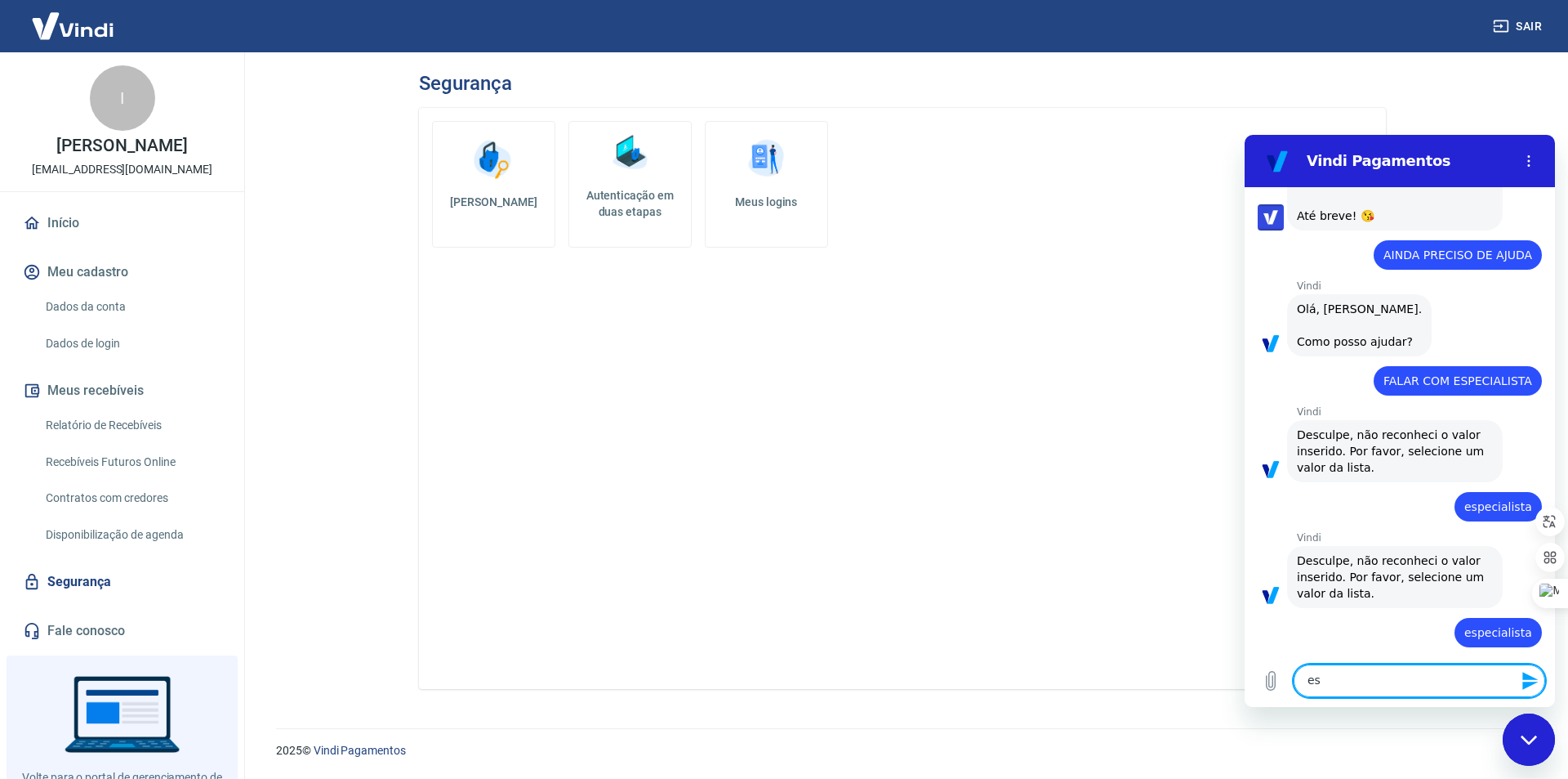
type textarea "e"
type textarea "falar com especialista"
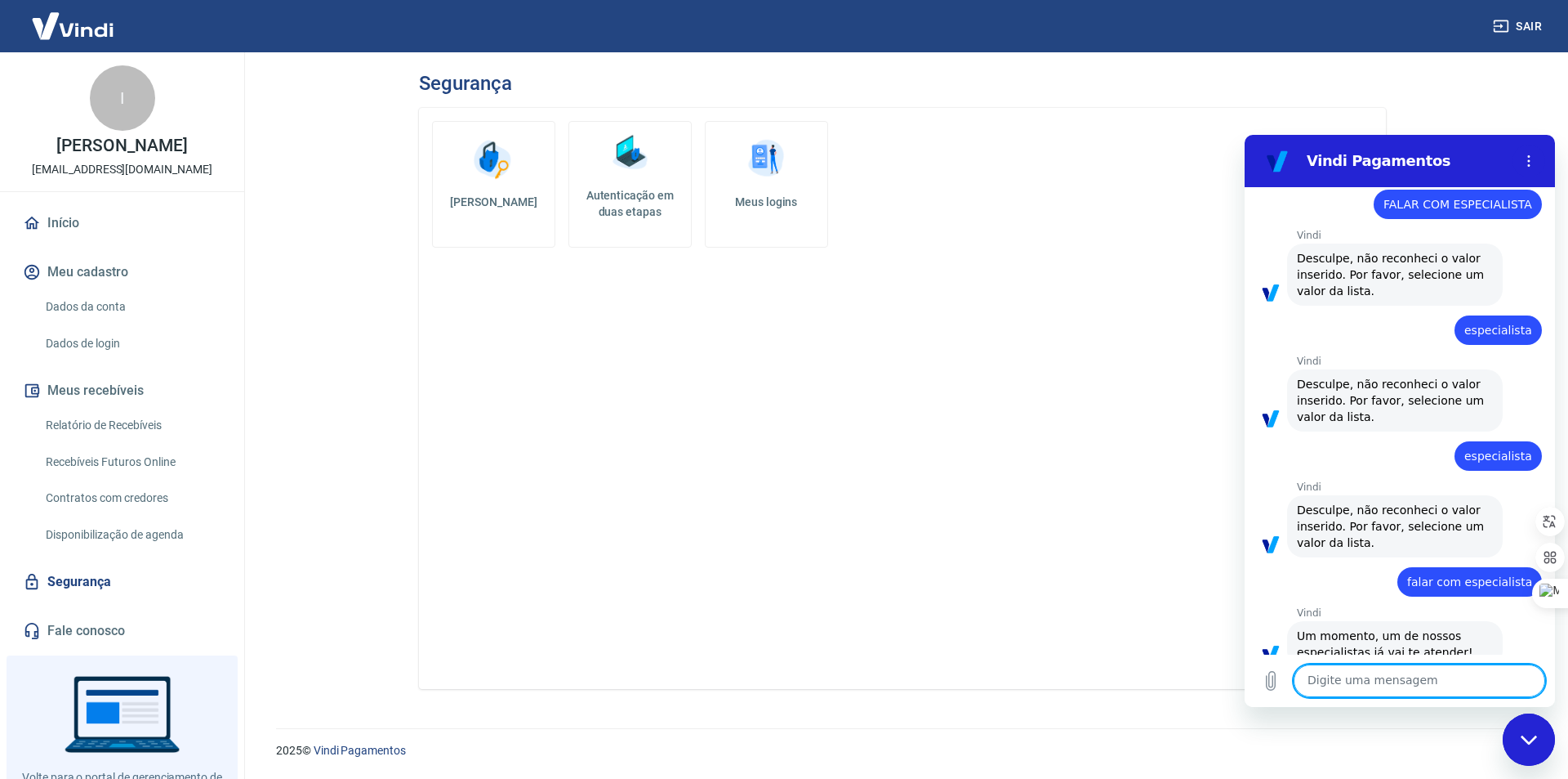
scroll to position [2812, 0]
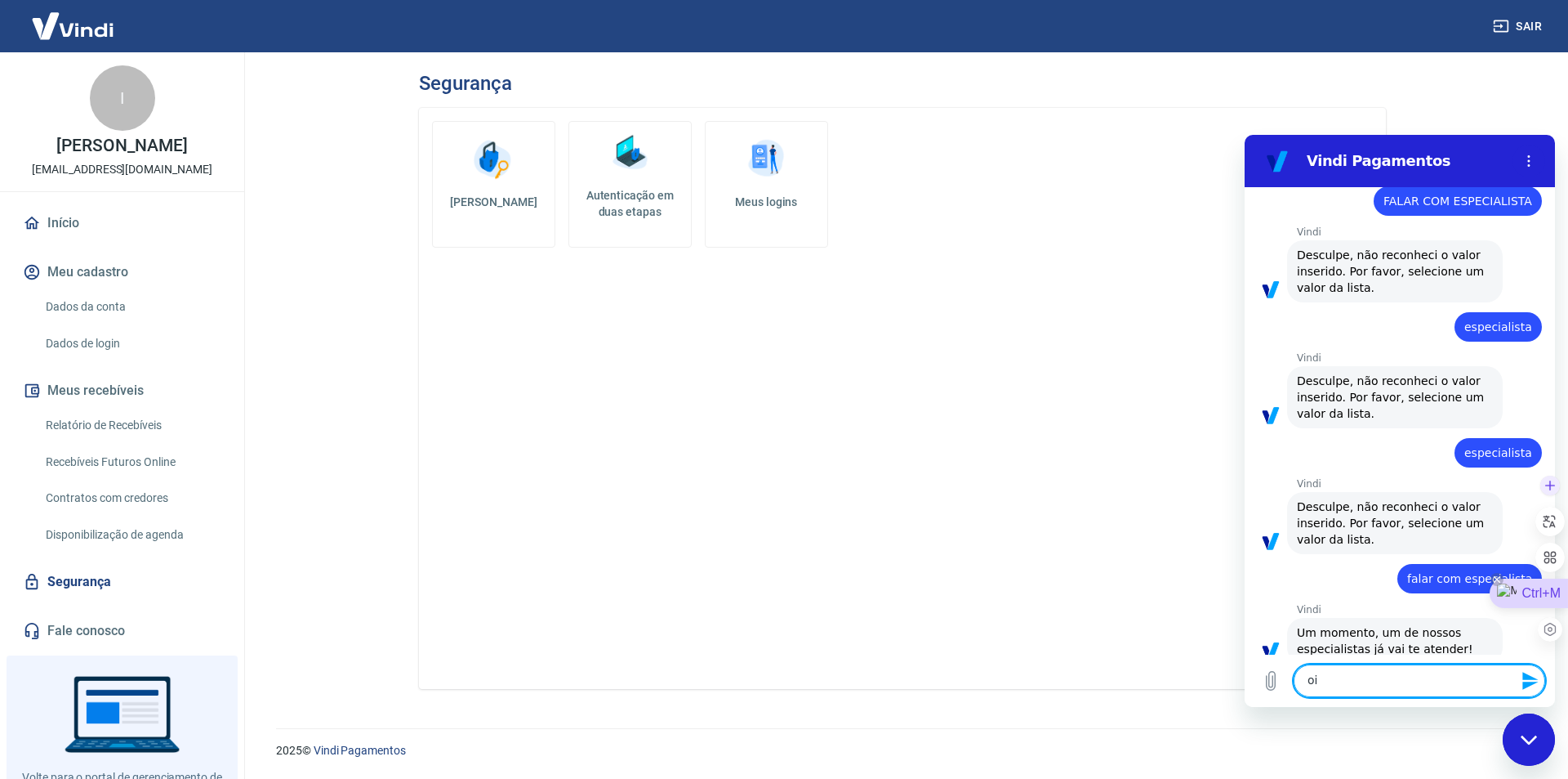
type textarea "oi"
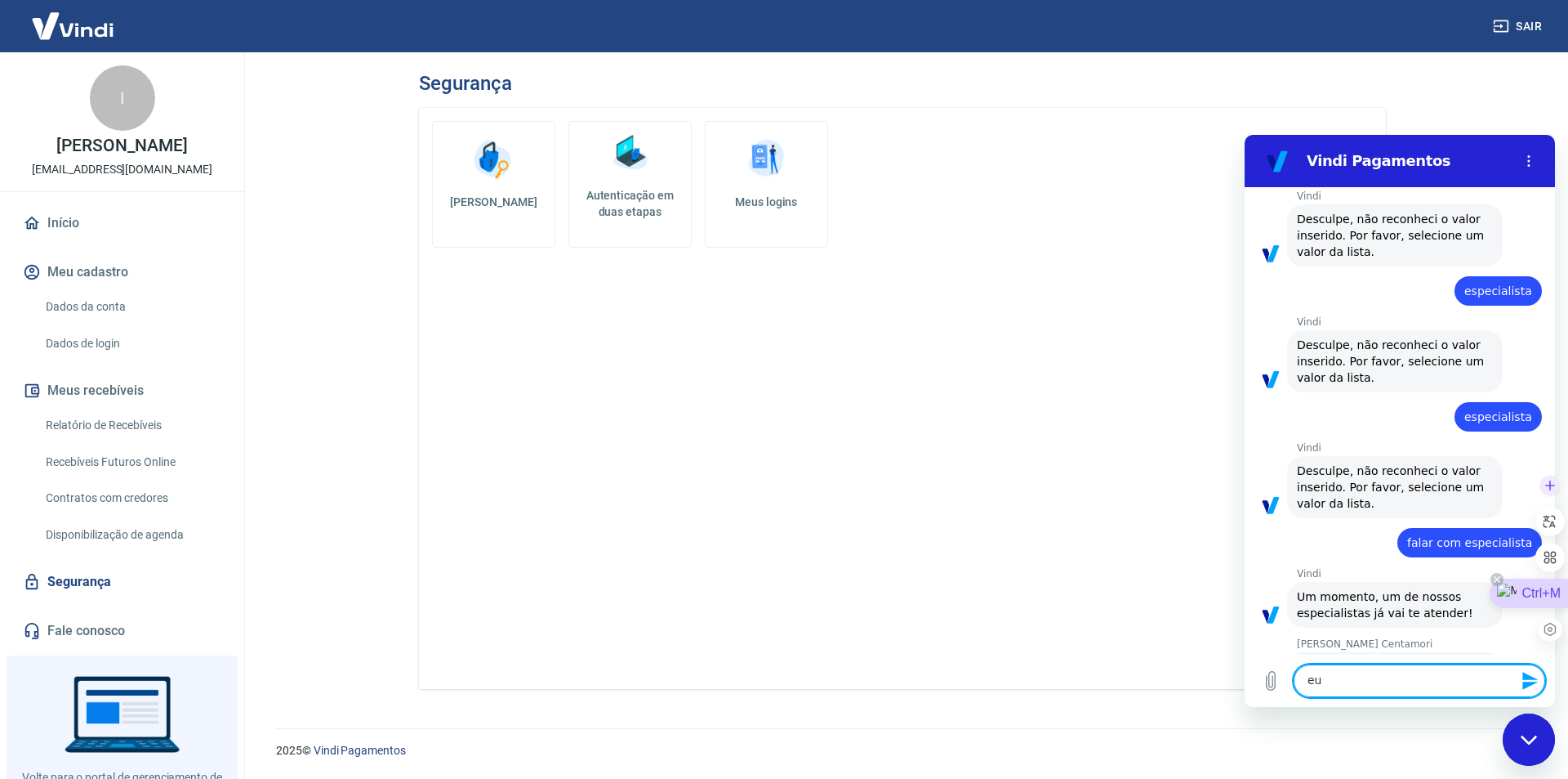
scroll to position [2852, 0]
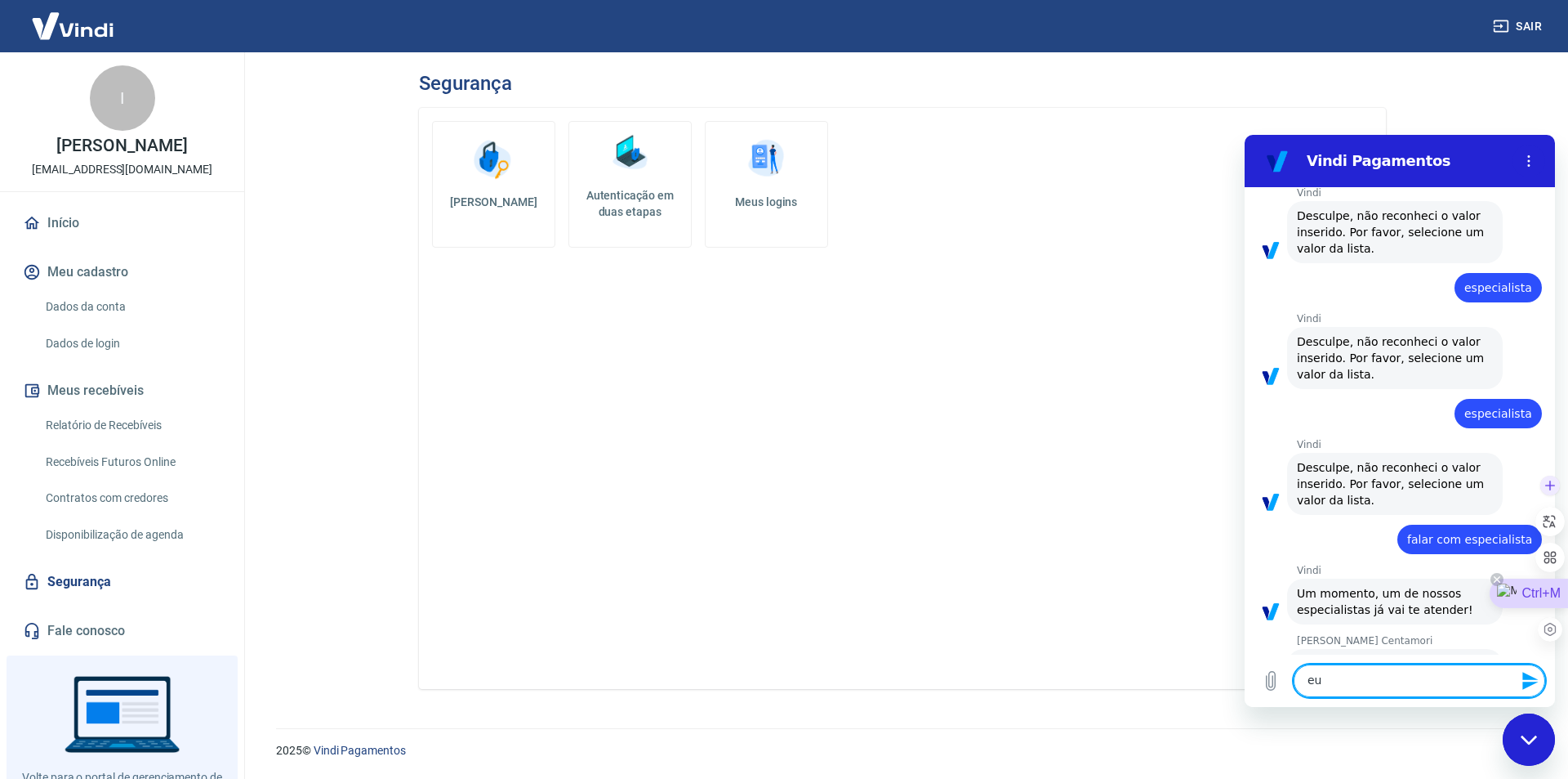
type textarea "e"
type textarea "estou tentando entender"
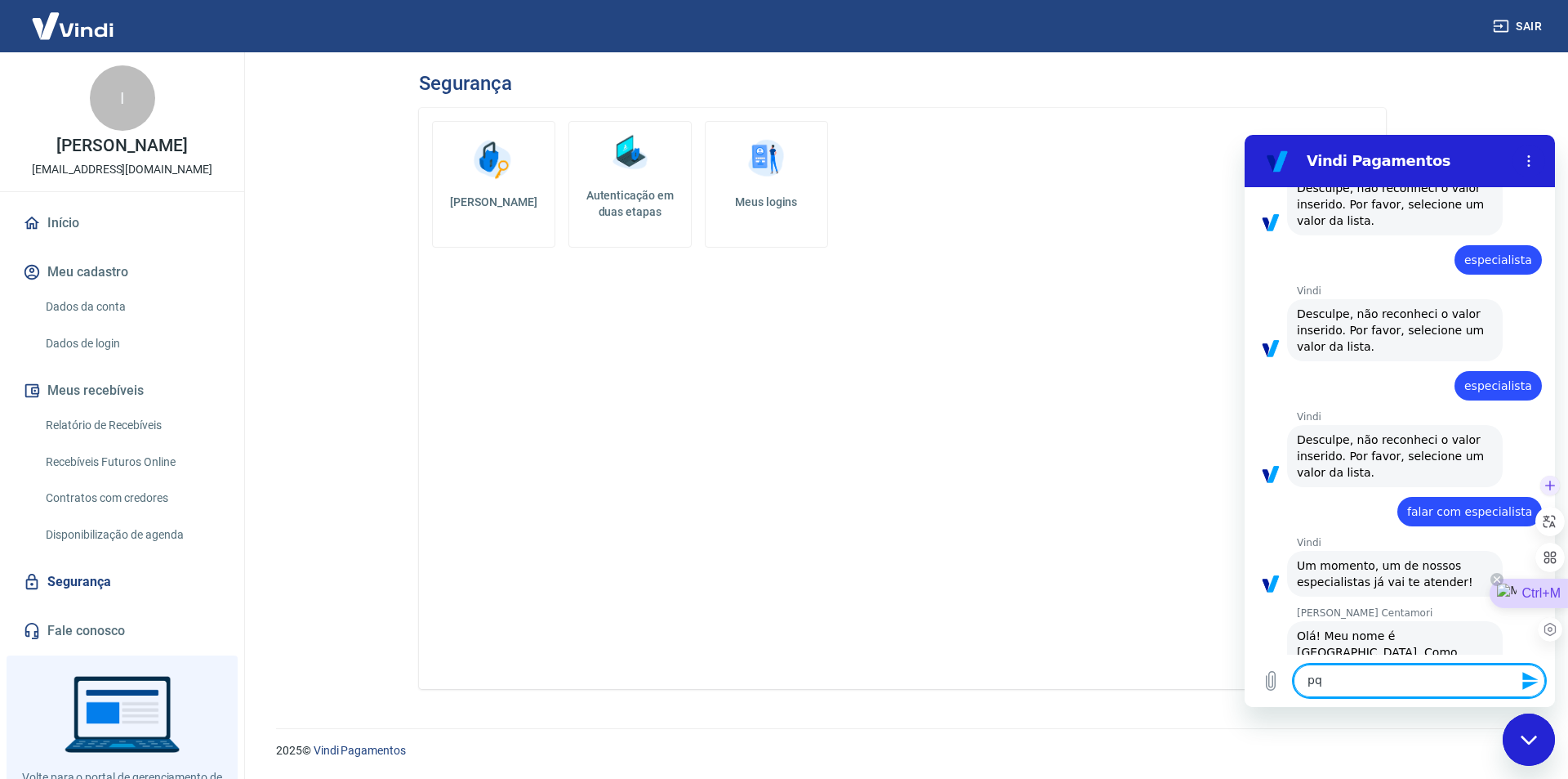
scroll to position [2883, 0]
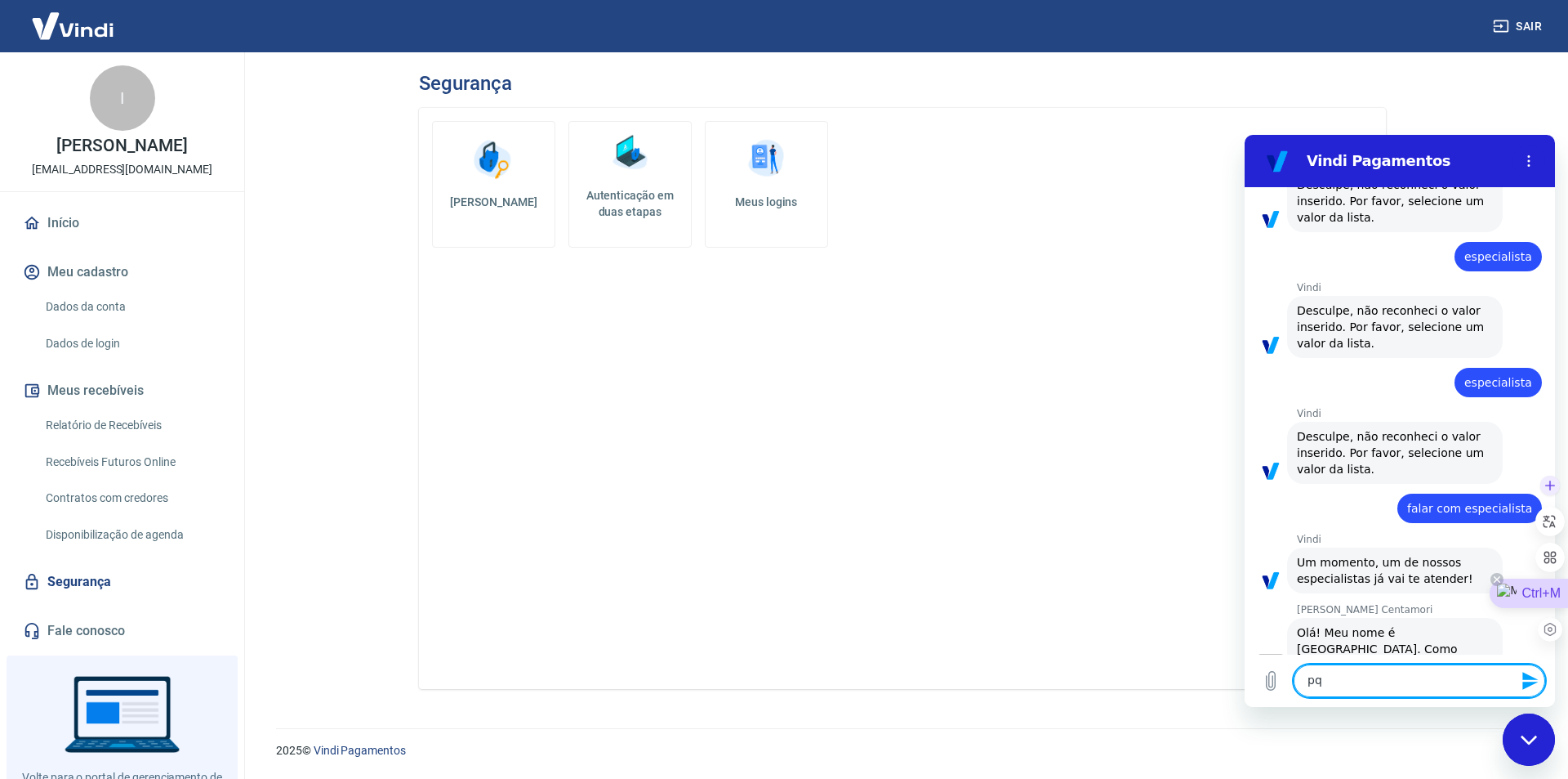
type textarea "p"
type textarea "o"
type textarea "por que estamos recebendo um email"
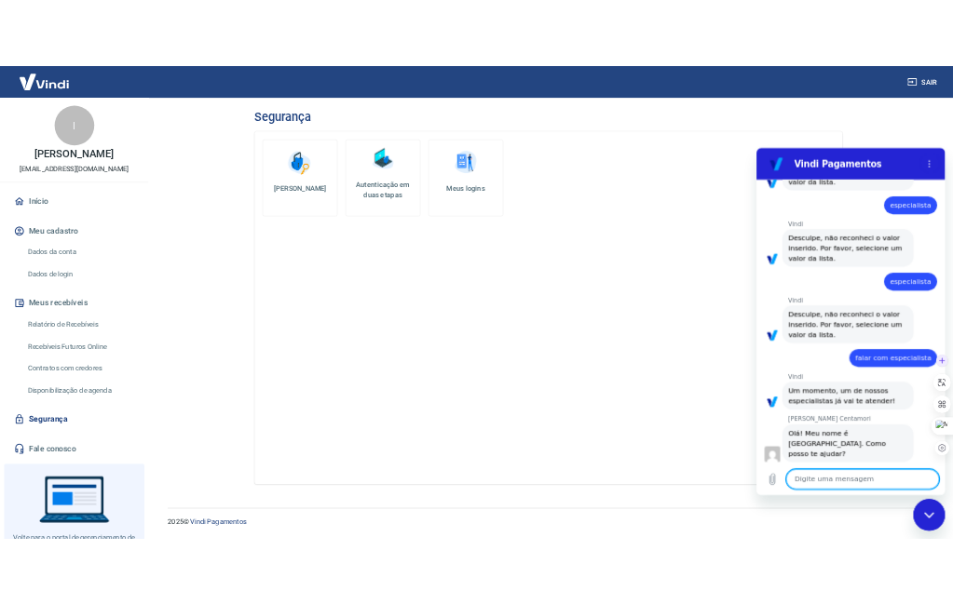
scroll to position [3322, 0]
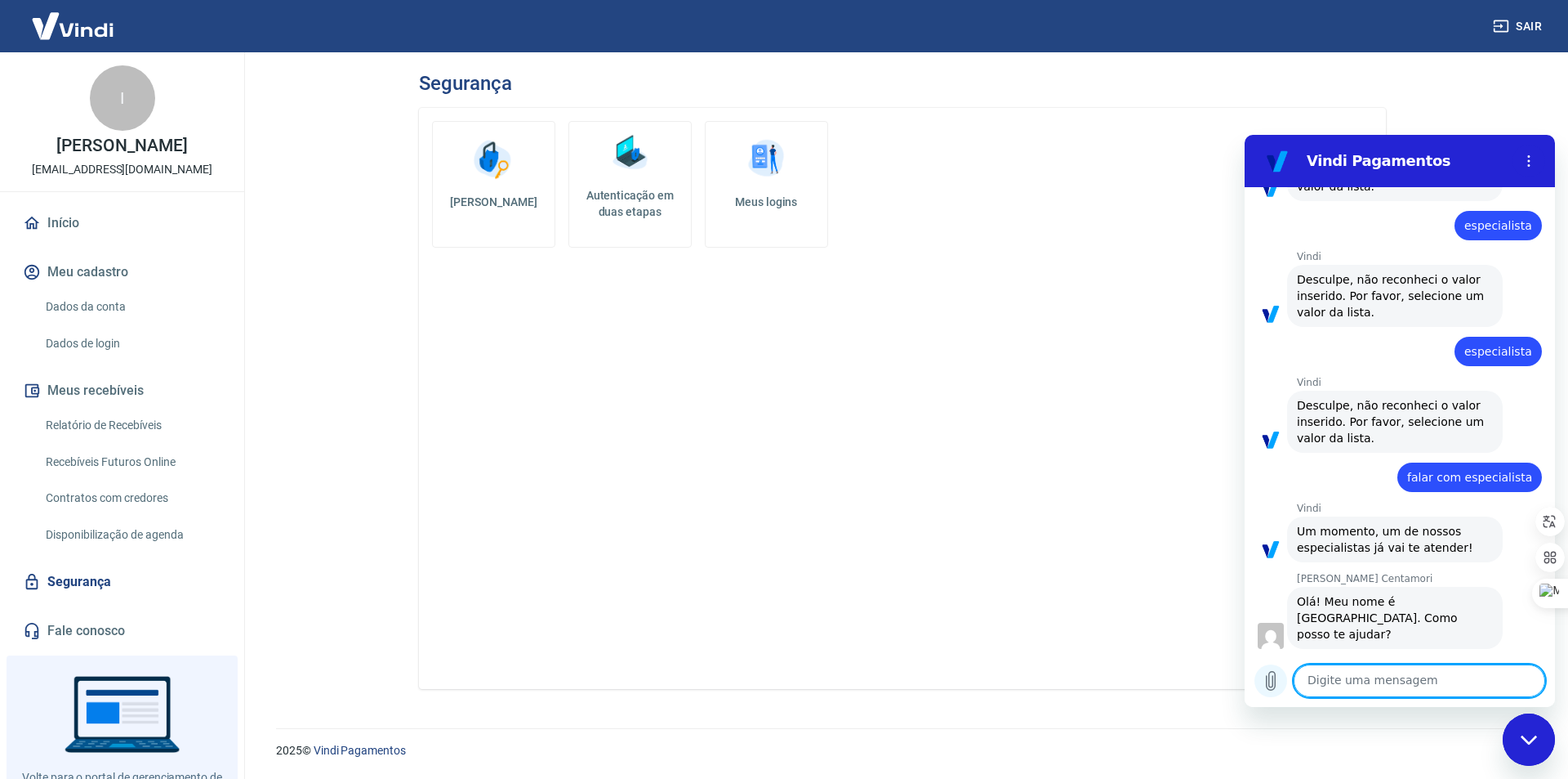
click at [1263, 680] on icon "Carregar arquivo" at bounding box center [1271, 681] width 19 height 19
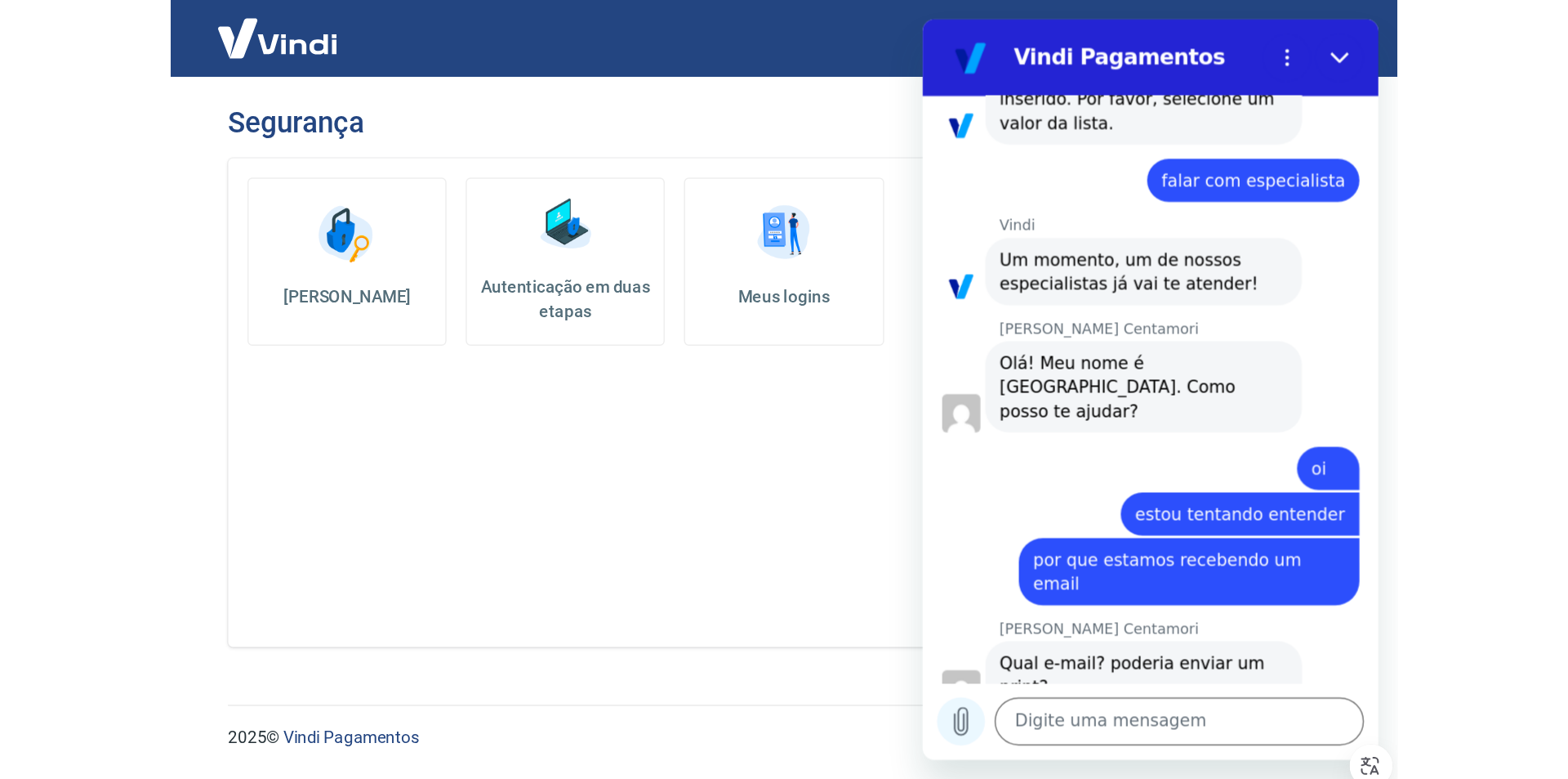
scroll to position [497, 0]
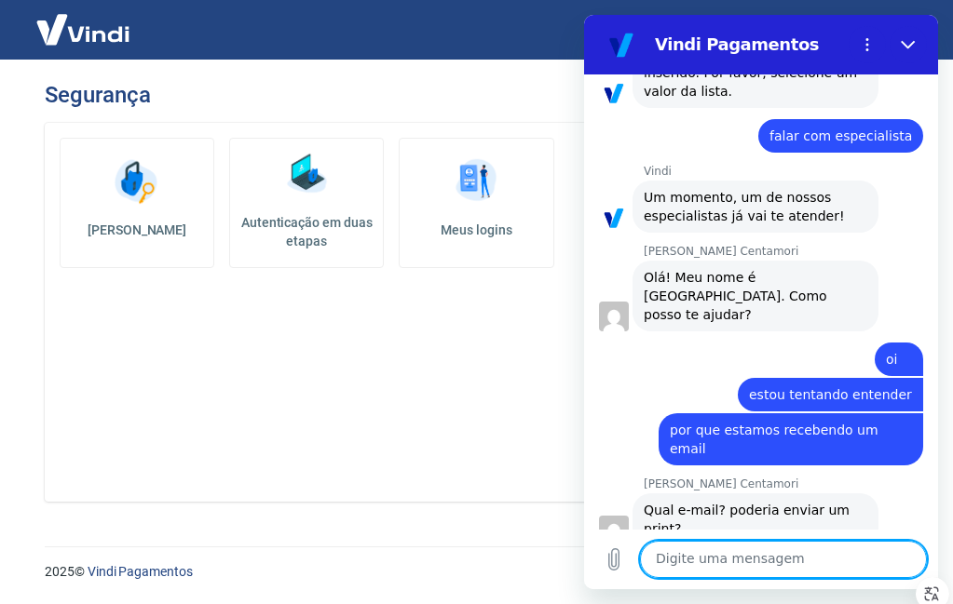
click at [635, 376] on div "[PERSON_NAME] diz: estou tentando entender" at bounding box center [753, 393] width 339 height 35
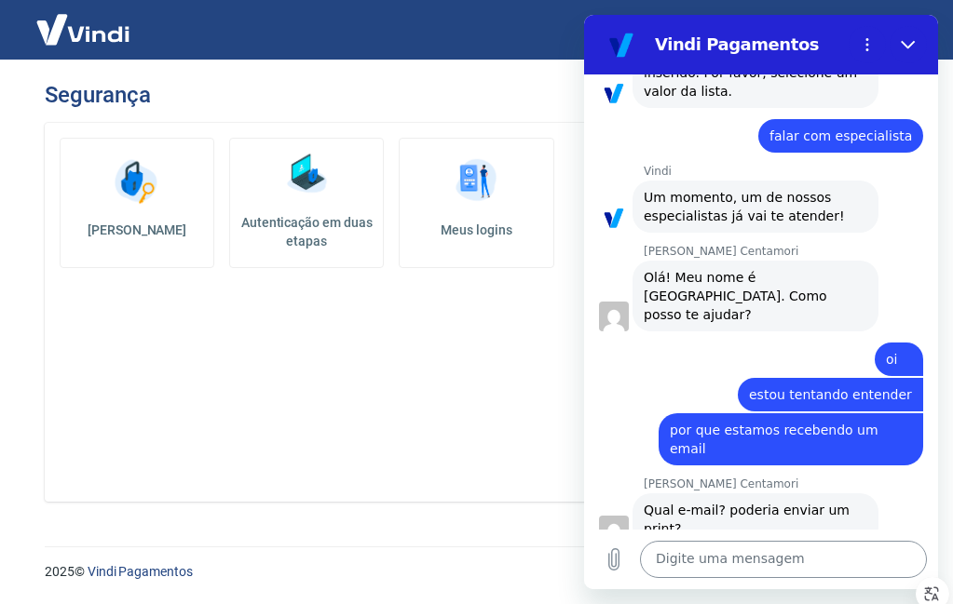
click at [846, 567] on textarea at bounding box center [783, 559] width 287 height 37
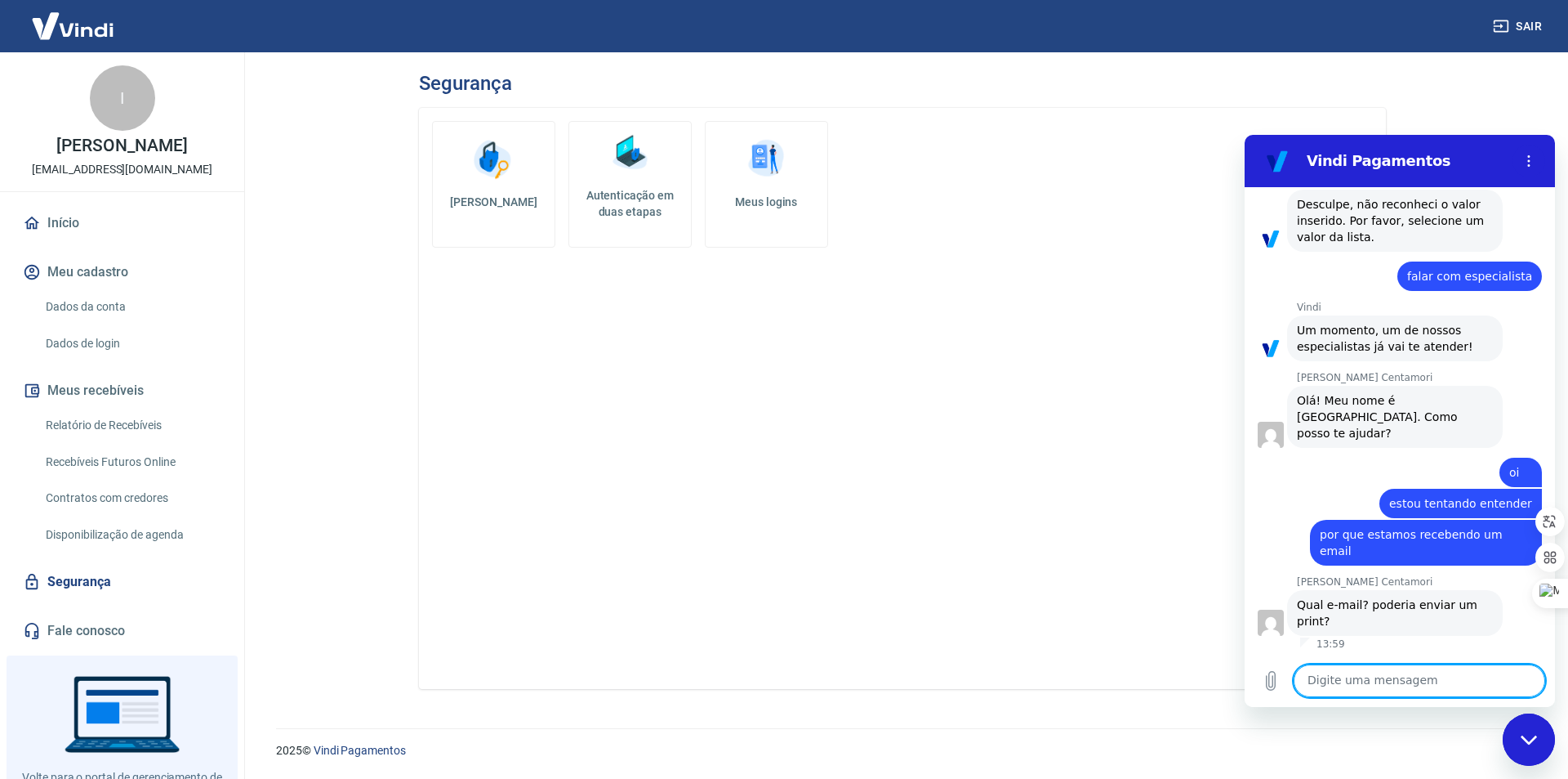
scroll to position [429, 0]
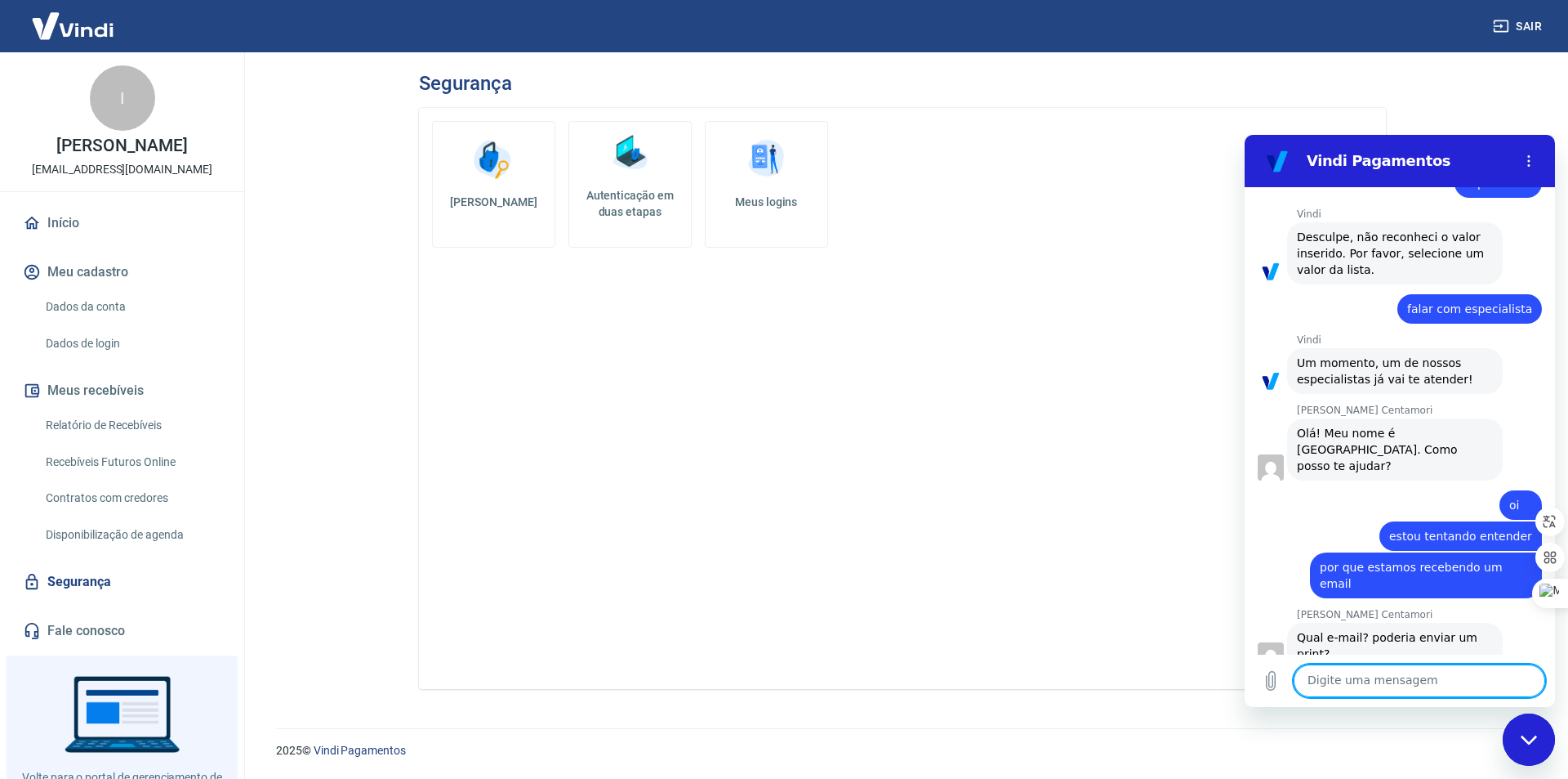
click at [1313, 675] on textarea at bounding box center [1419, 680] width 252 height 32
type textarea "sim"
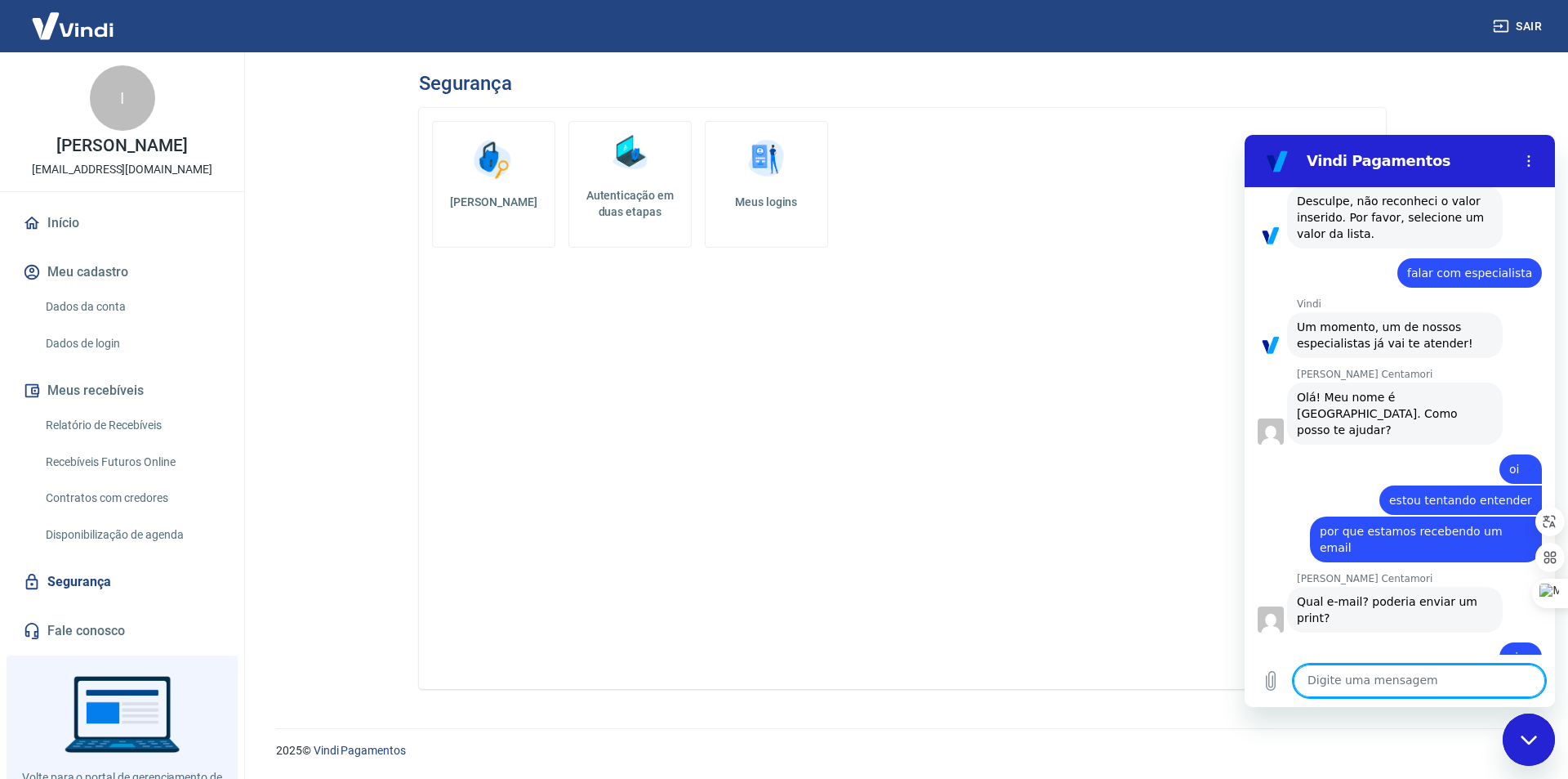
scroll to position [468, 0]
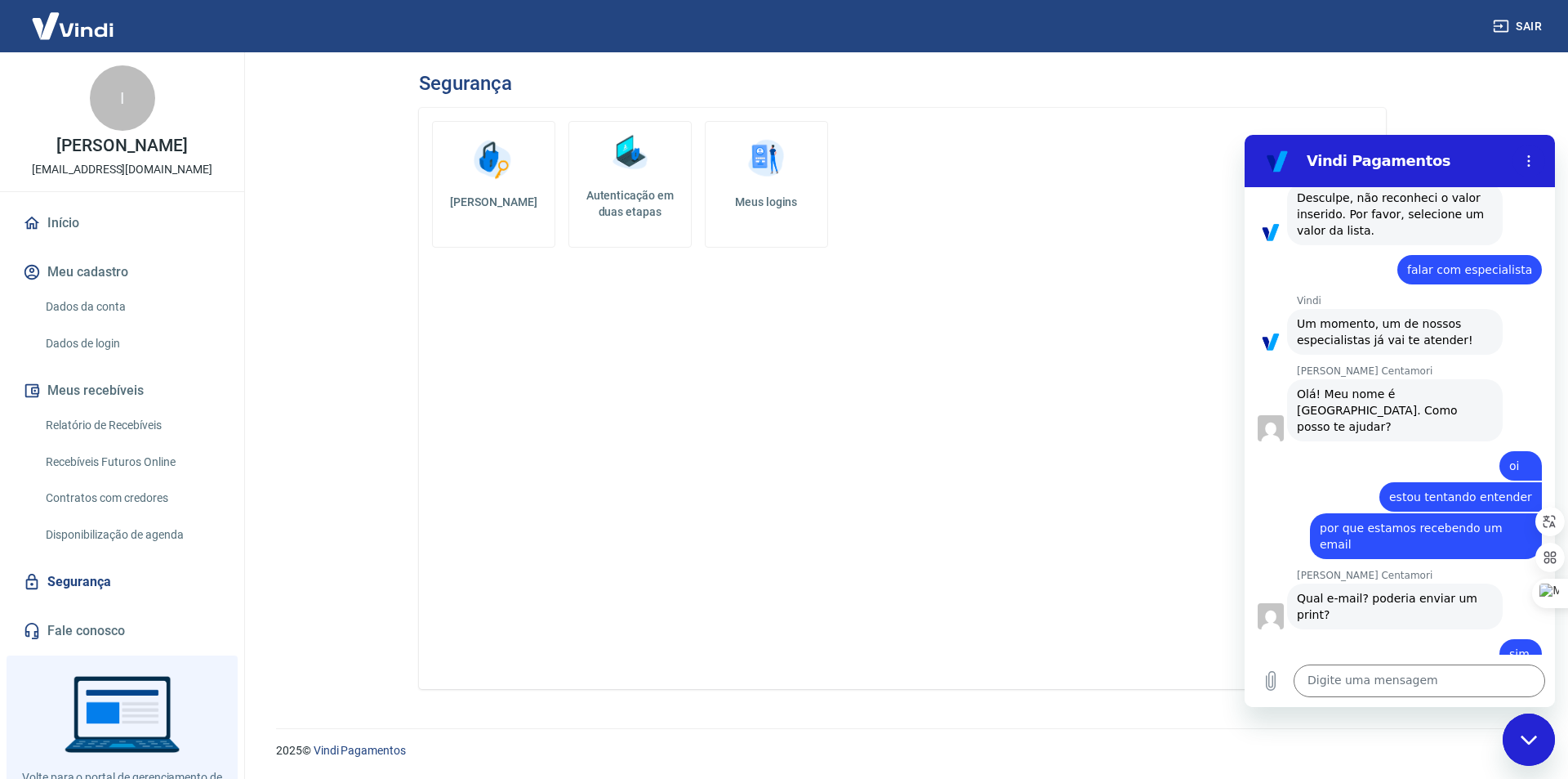
drag, startPoint x: 718, startPoint y: 482, endPoint x: 793, endPoint y: 486, distance: 75.1
click at [718, 482] on div "Alterar senha Autenticação em duas etapas Meus logins" at bounding box center [902, 398] width 967 height 581
click at [1278, 681] on icon "Carregar arquivo" at bounding box center [1271, 681] width 19 height 19
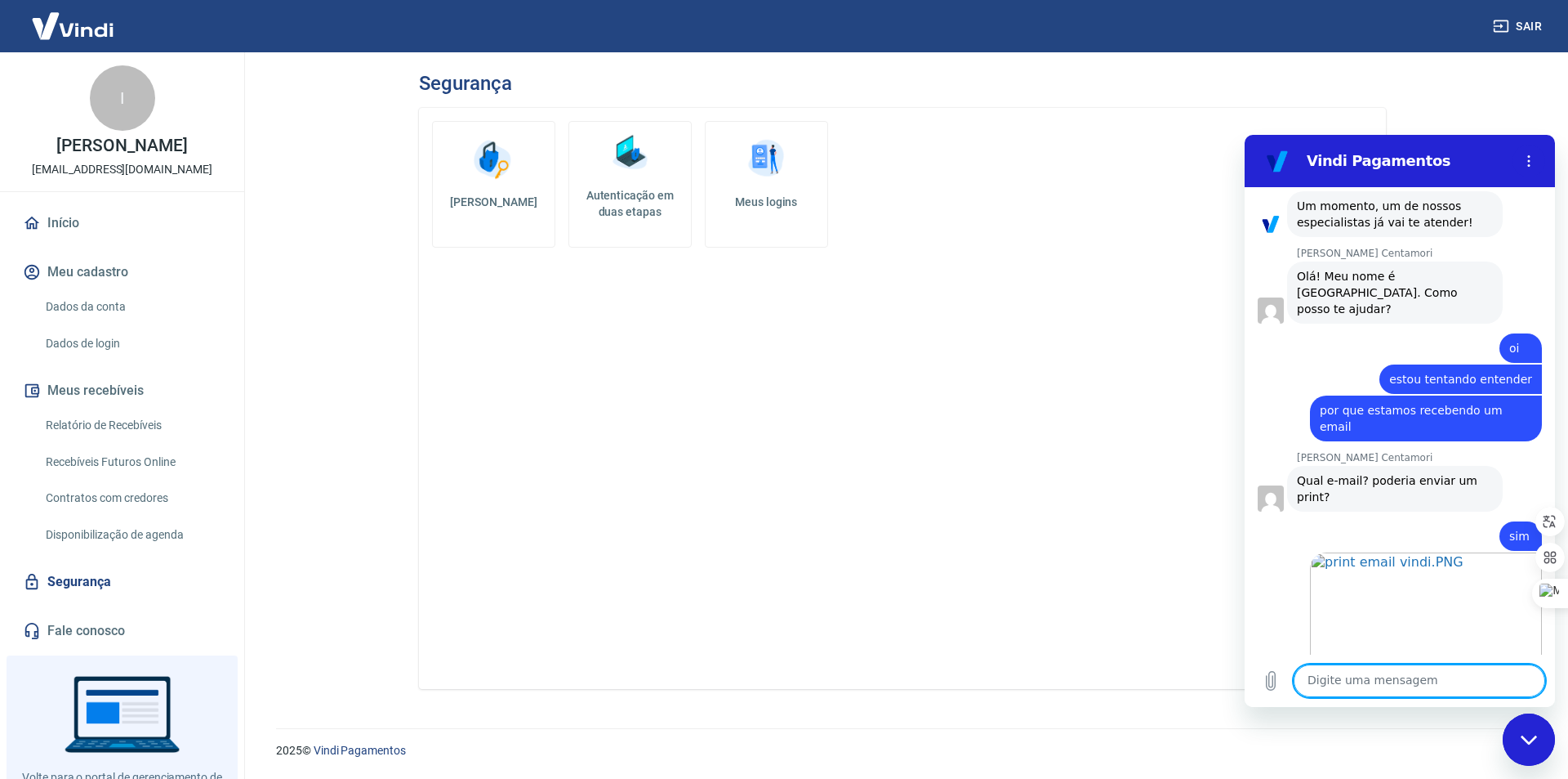
scroll to position [589, 0]
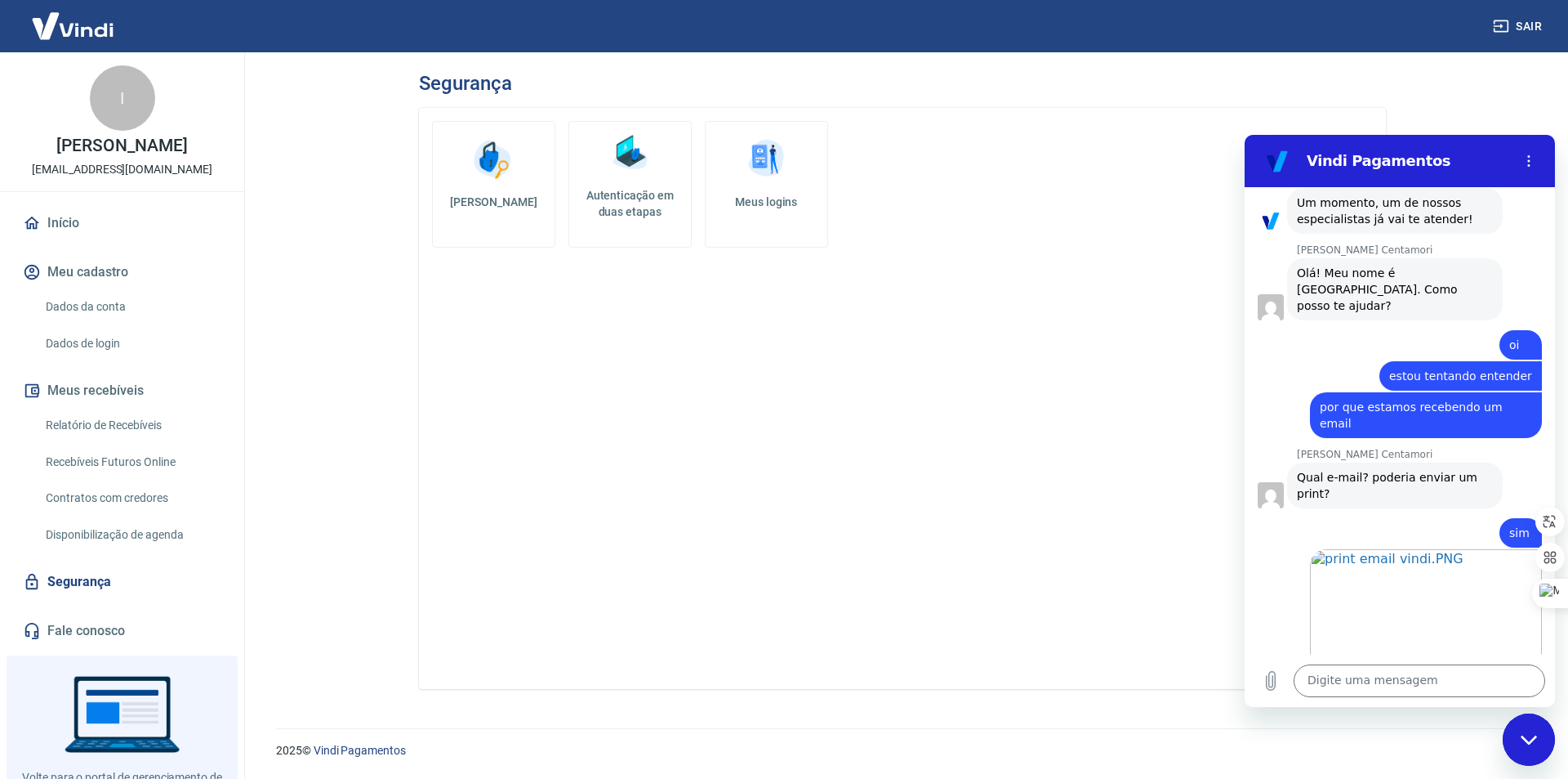
click at [1022, 363] on div "Alterar senha Autenticação em duas etapas Meus logins" at bounding box center [902, 398] width 967 height 581
click at [1486, 101] on main "Segurança Alterar senha Autenticação em duas etapas Meus logins 2025 © Vindi Pa…" at bounding box center [902, 416] width 1331 height 726
click at [655, 373] on div "Alterar senha Autenticação em duas etapas Meus logins" at bounding box center [902, 398] width 967 height 581
click at [869, 731] on div "2025 © Vindi Pagamentos" at bounding box center [902, 743] width 1292 height 70
